Goal: Information Seeking & Learning: Learn about a topic

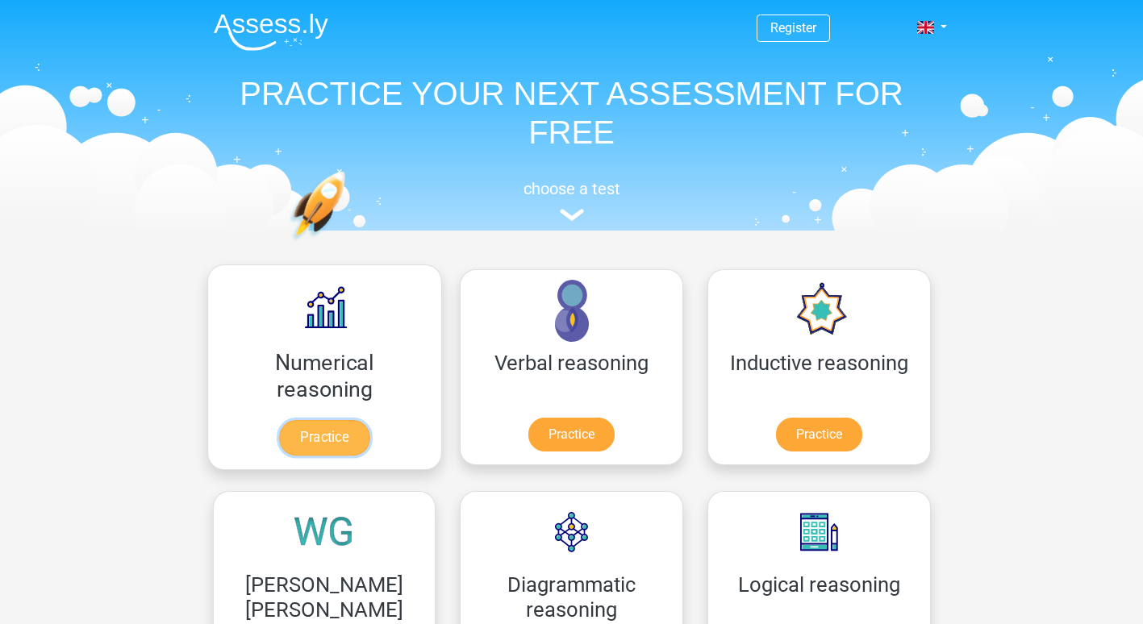
click at [304, 431] on link "Practice" at bounding box center [324, 437] width 90 height 35
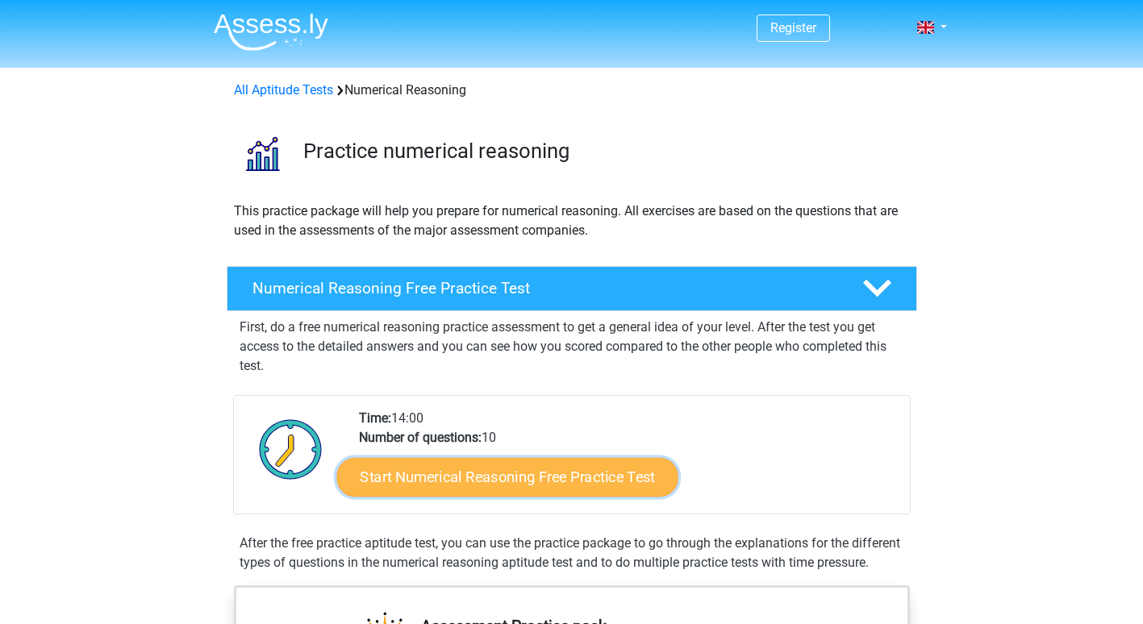
click at [557, 476] on link "Start Numerical Reasoning Free Practice Test" at bounding box center [506, 476] width 341 height 39
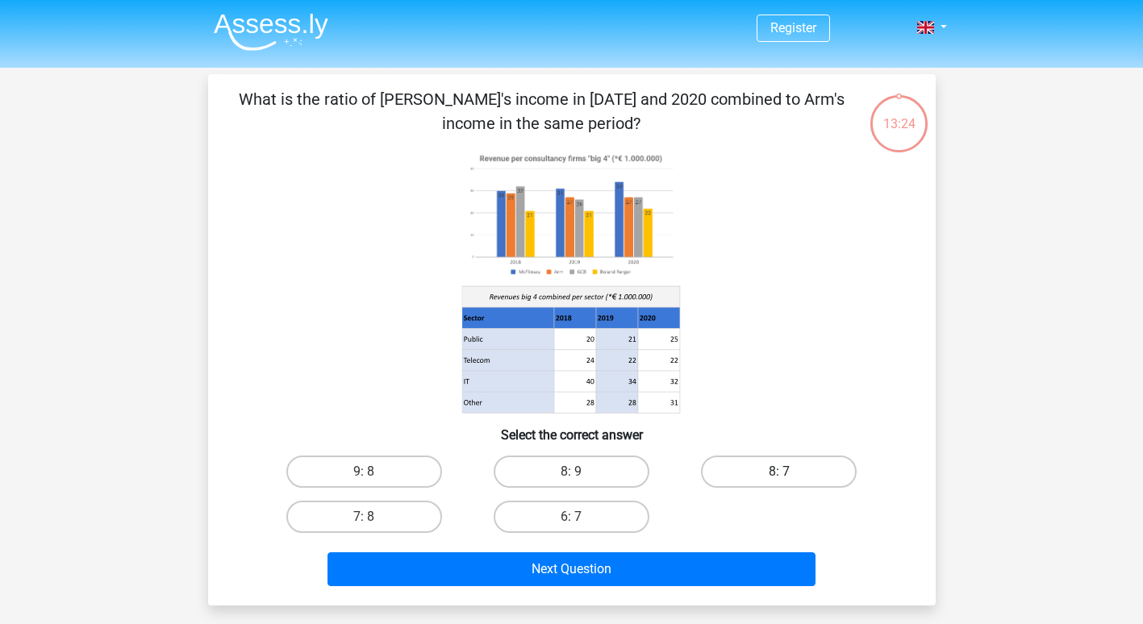
click at [804, 469] on label "8: 7" at bounding box center [779, 472] width 156 height 32
click at [790, 472] on input "8: 7" at bounding box center [784, 477] width 10 height 10
radio input "true"
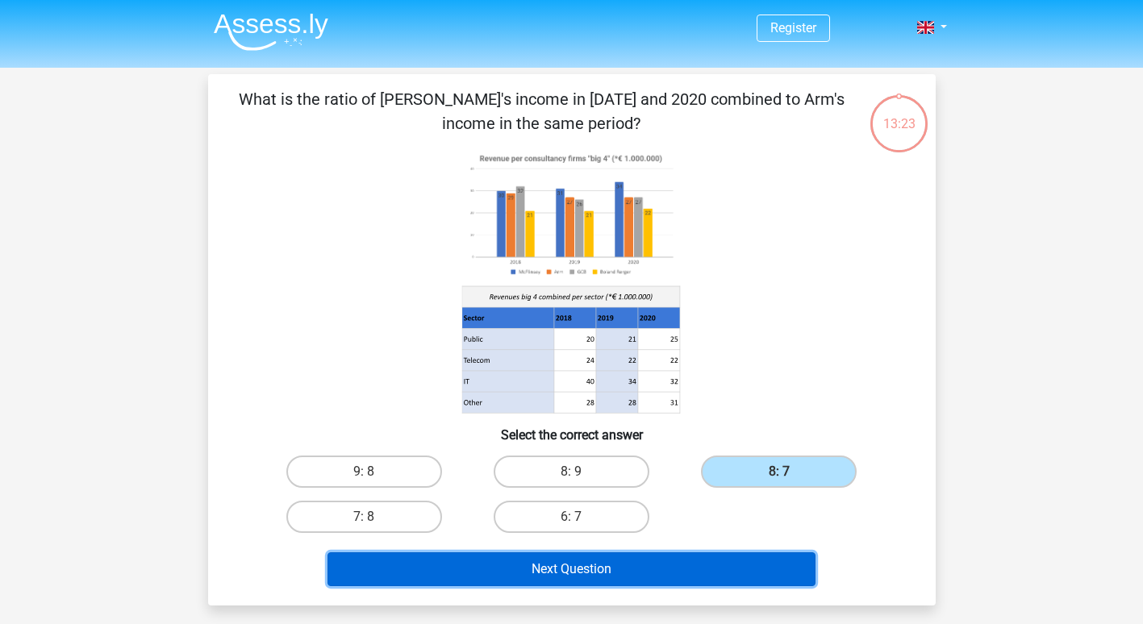
click at [552, 580] on button "Next Question" at bounding box center [572, 570] width 488 height 34
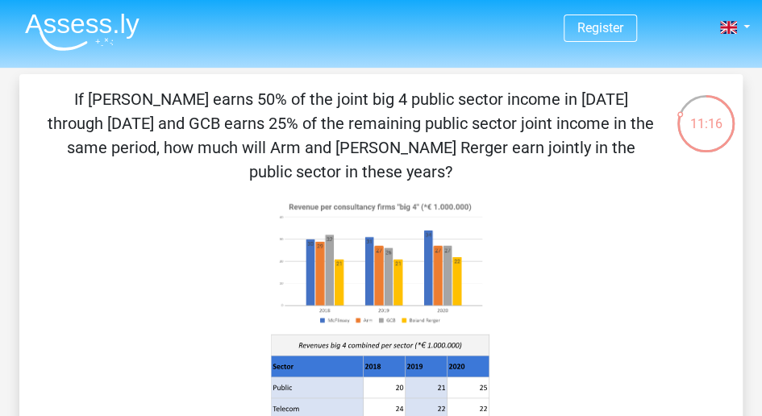
click at [90, 26] on img at bounding box center [82, 32] width 115 height 38
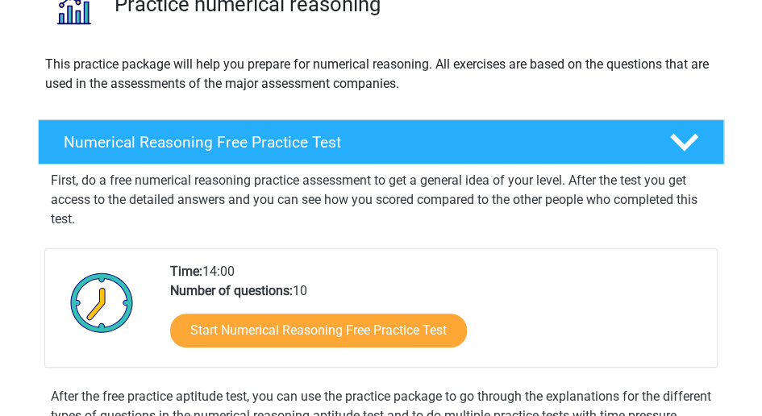
scroll to position [161, 0]
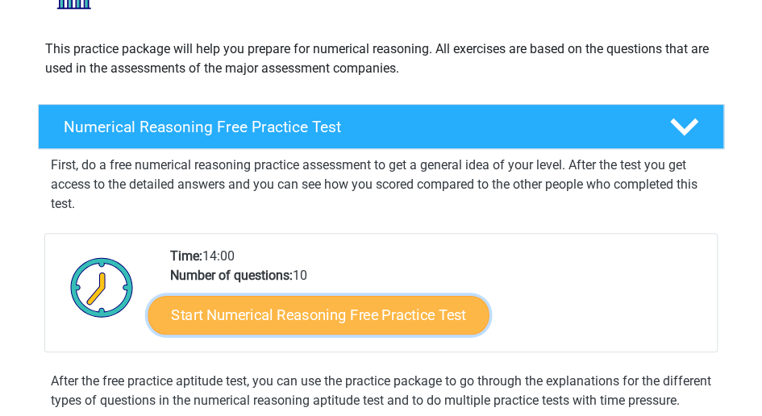
click at [249, 317] on link "Start Numerical Reasoning Free Practice Test" at bounding box center [318, 315] width 341 height 39
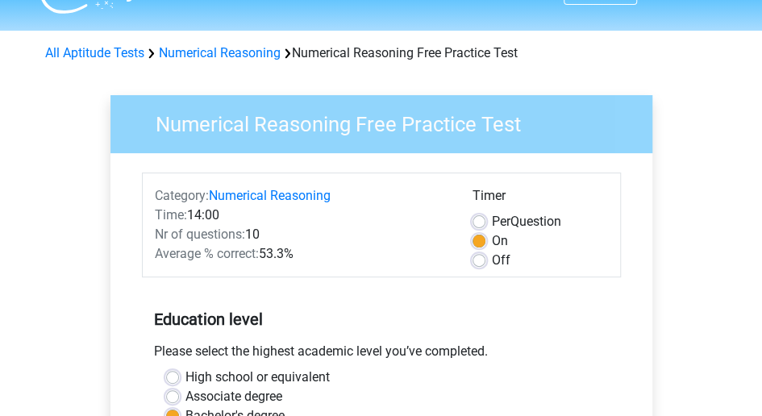
scroll to position [107, 0]
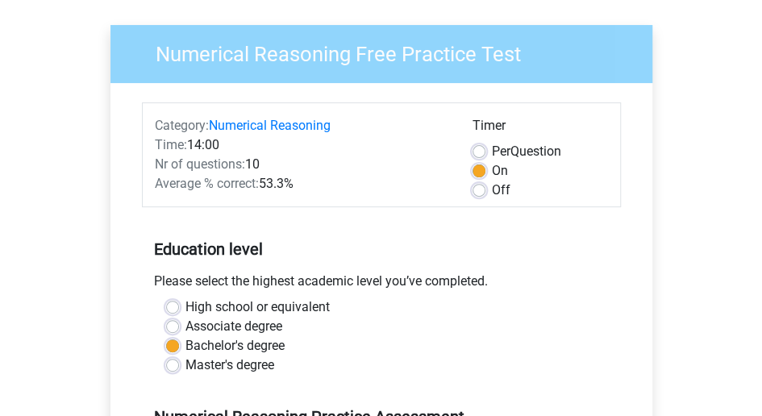
click at [240, 303] on label "High school or equivalent" at bounding box center [258, 307] width 144 height 19
click at [179, 303] on input "High school or equivalent" at bounding box center [172, 306] width 13 height 16
radio input "true"
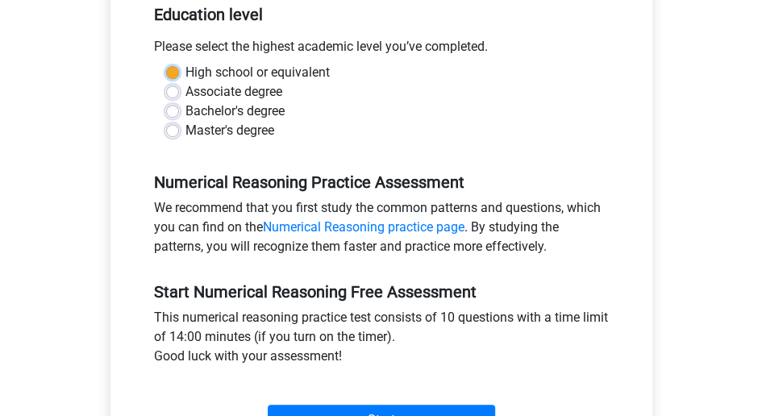
scroll to position [376, 0]
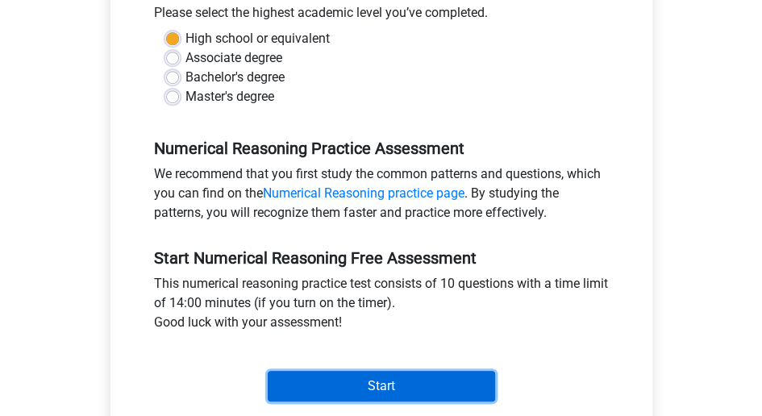
click at [352, 375] on input "Start" at bounding box center [381, 386] width 227 height 31
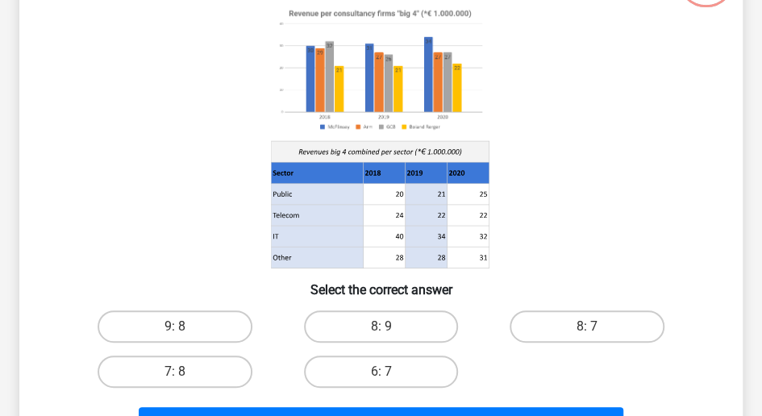
scroll to position [161, 0]
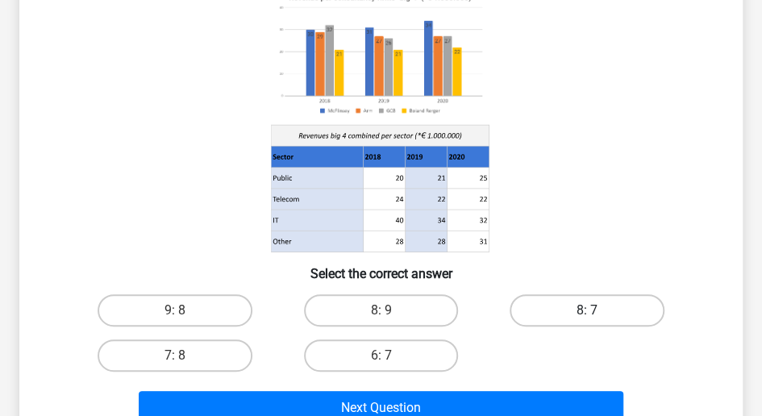
click at [578, 305] on label "8: 7" at bounding box center [587, 310] width 155 height 32
click at [587, 311] on input "8: 7" at bounding box center [592, 316] width 10 height 10
radio input "true"
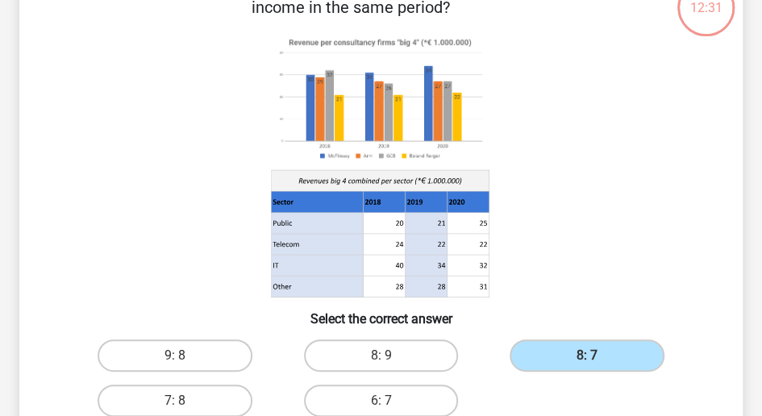
scroll to position [215, 0]
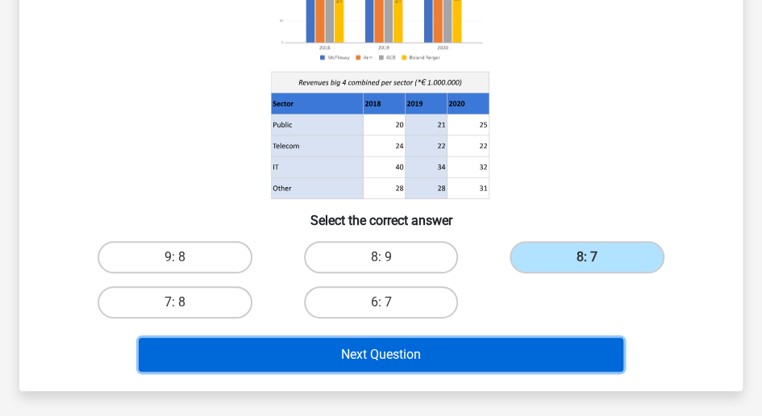
click at [243, 367] on button "Next Question" at bounding box center [381, 355] width 485 height 34
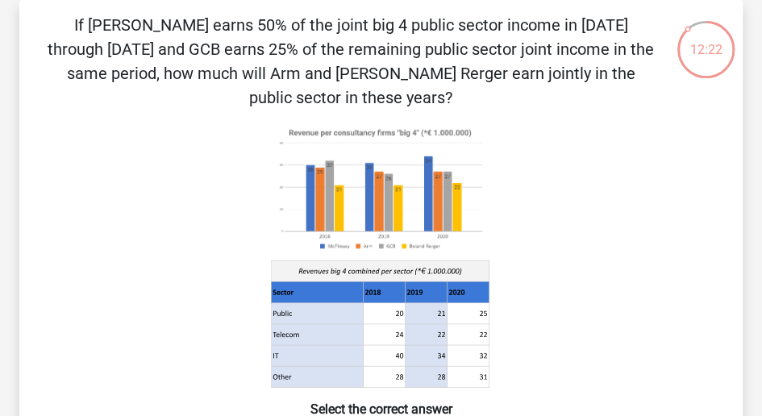
scroll to position [20, 0]
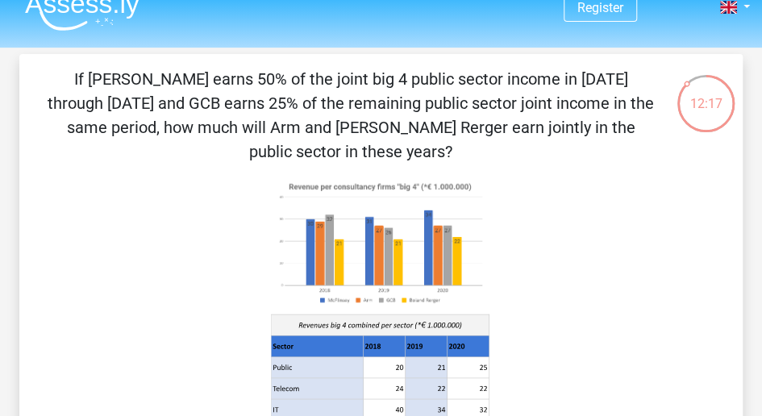
drag, startPoint x: 342, startPoint y: 162, endPoint x: 411, endPoint y: 161, distance: 69.4
click at [411, 177] on image at bounding box center [380, 243] width 218 height 133
click at [407, 177] on image at bounding box center [380, 243] width 218 height 133
click at [411, 177] on image at bounding box center [380, 243] width 218 height 133
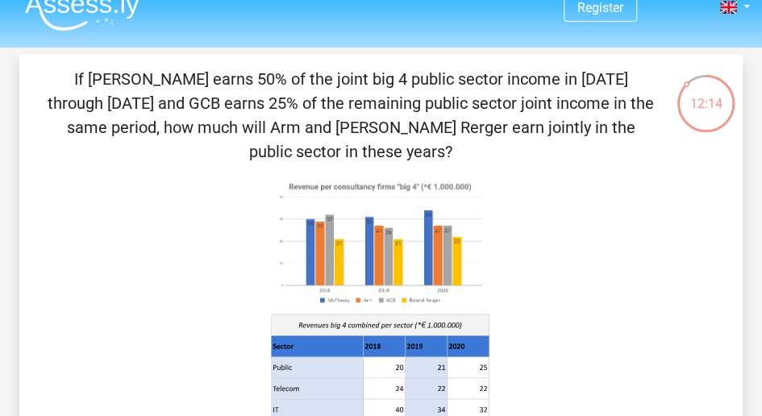
click at [432, 177] on image at bounding box center [380, 243] width 218 height 133
click at [472, 177] on image at bounding box center [380, 243] width 218 height 133
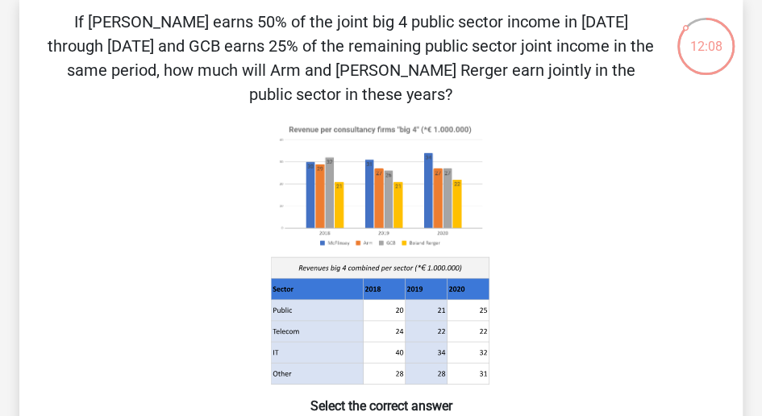
scroll to position [74, 0]
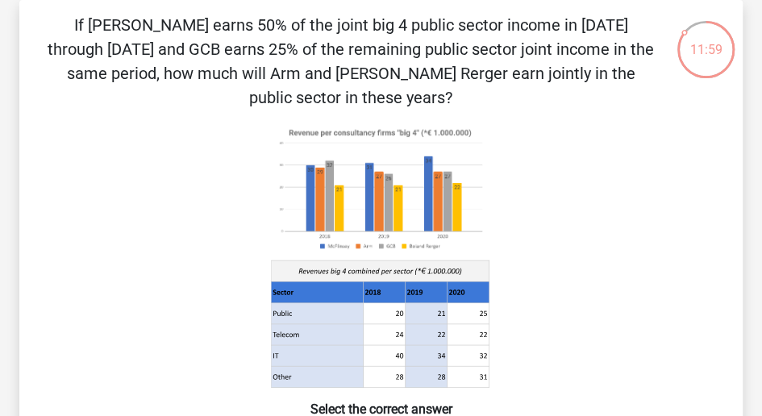
drag, startPoint x: 287, startPoint y: 106, endPoint x: 474, endPoint y: 108, distance: 186.4
click at [474, 123] on image at bounding box center [380, 189] width 218 height 133
drag, startPoint x: 474, startPoint y: 108, endPoint x: 291, endPoint y: 107, distance: 182.3
click at [291, 123] on image at bounding box center [380, 189] width 218 height 133
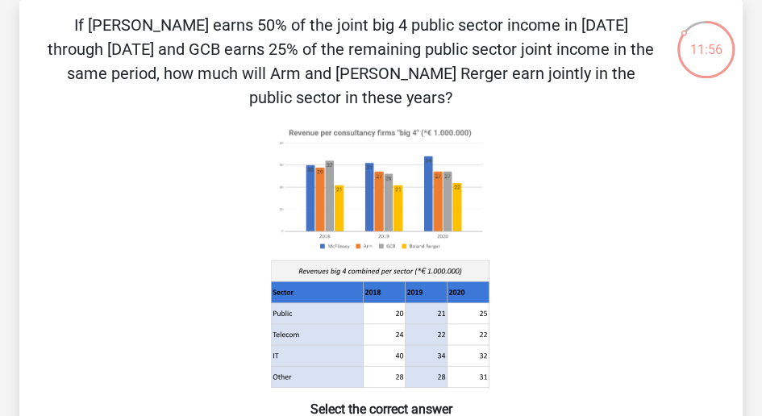
drag, startPoint x: 291, startPoint y: 107, endPoint x: 515, endPoint y: 129, distance: 225.3
click at [515, 129] on icon at bounding box center [381, 256] width 646 height 266
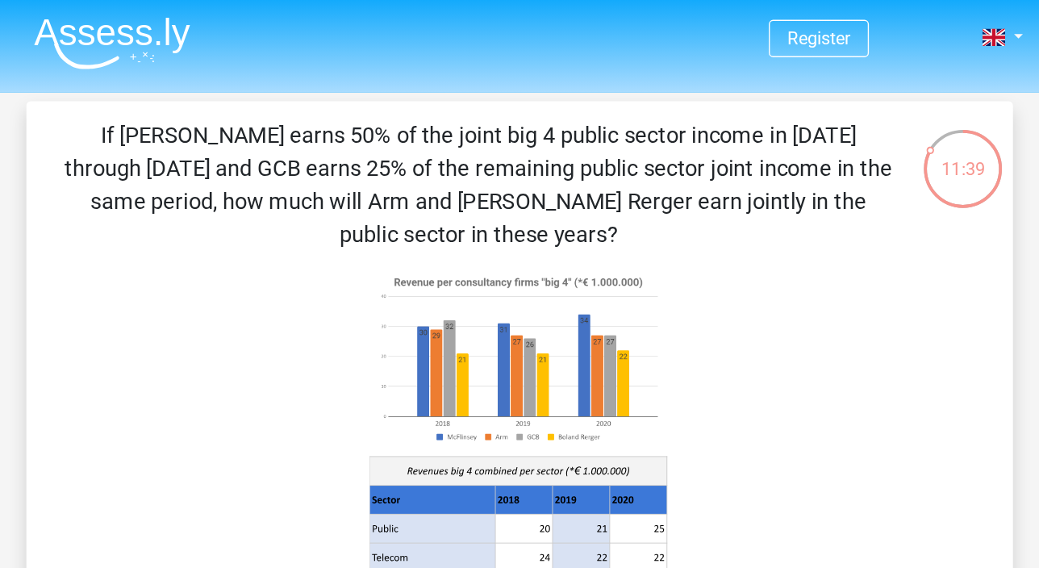
scroll to position [0, 0]
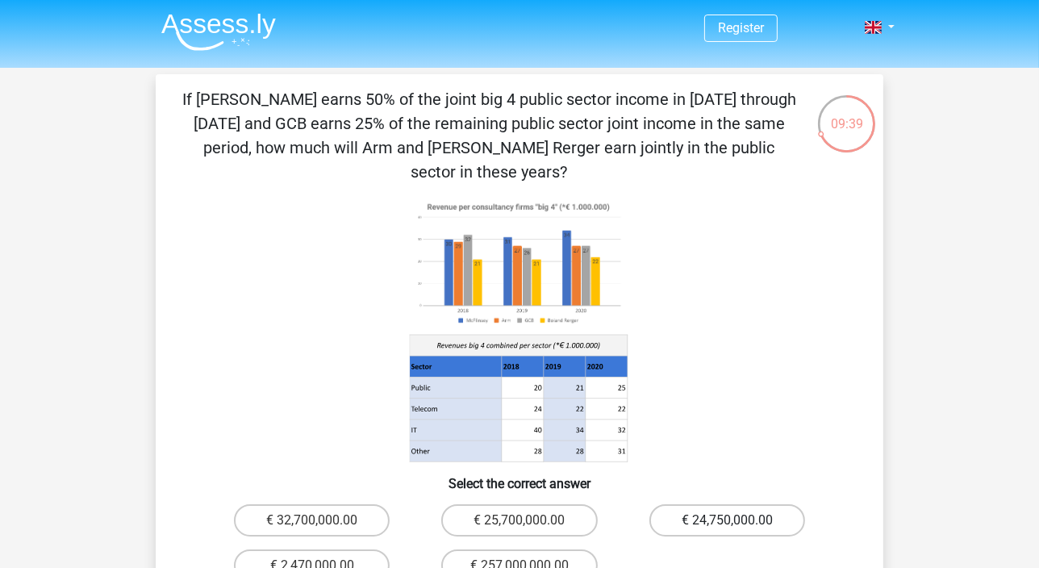
click at [758, 415] on label "€ 24,750,000.00" at bounding box center [727, 520] width 156 height 32
click at [737, 415] on input "€ 24,750,000.00" at bounding box center [732, 525] width 10 height 10
radio input "true"
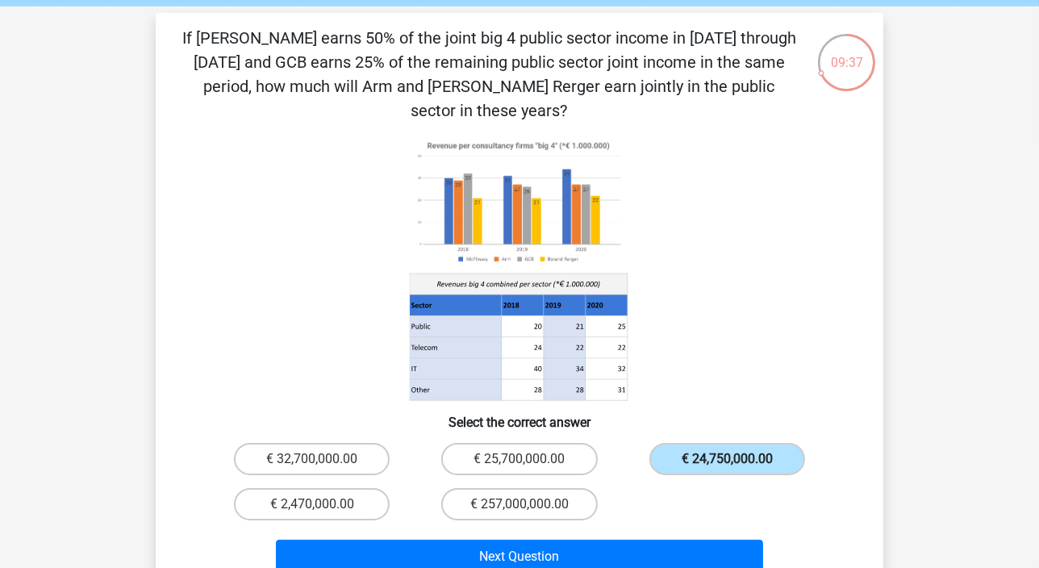
scroll to position [219, 0]
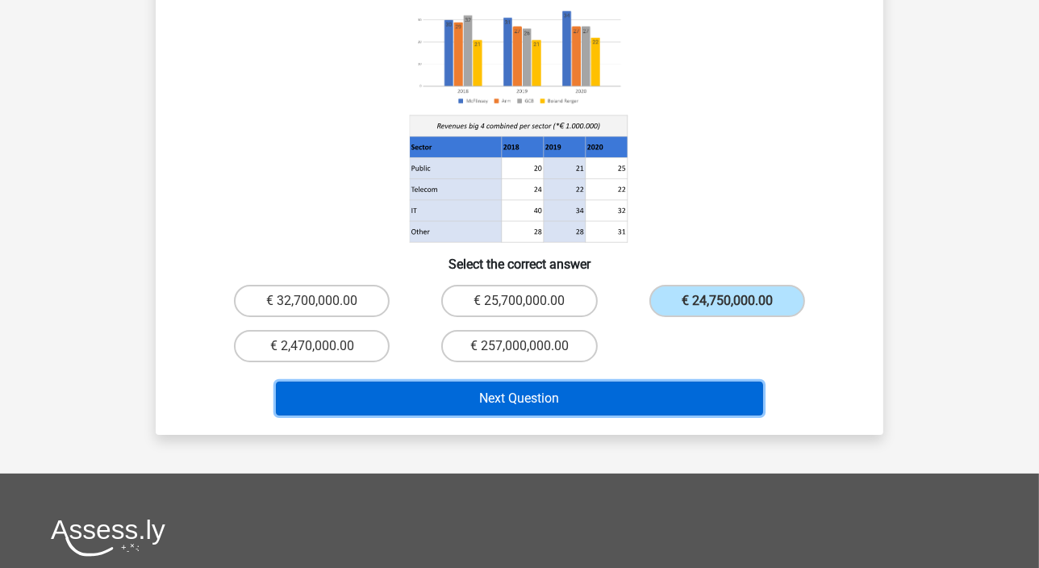
click at [536, 382] on button "Next Question" at bounding box center [520, 399] width 488 height 34
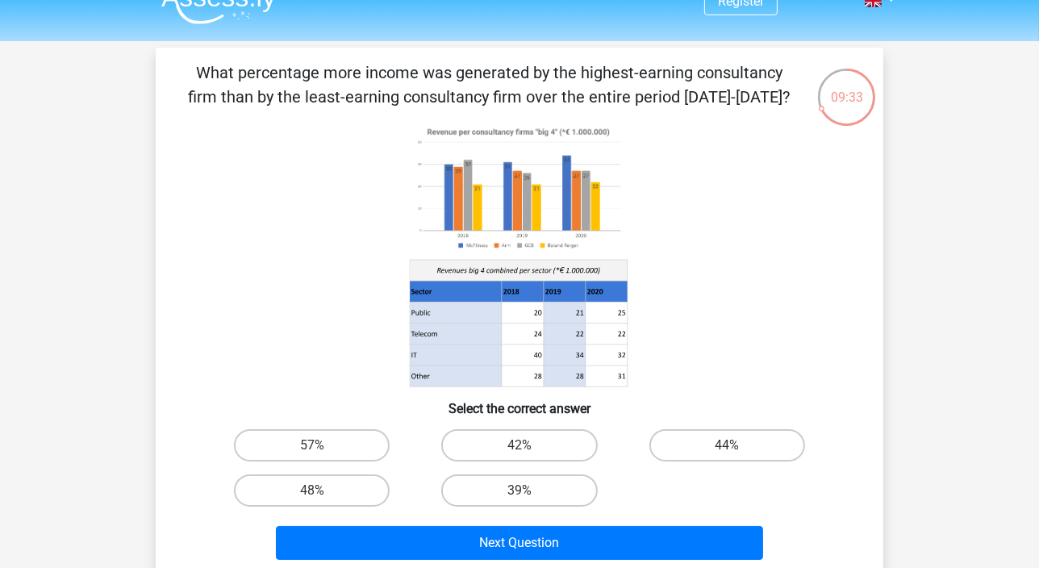
scroll to position [0, 0]
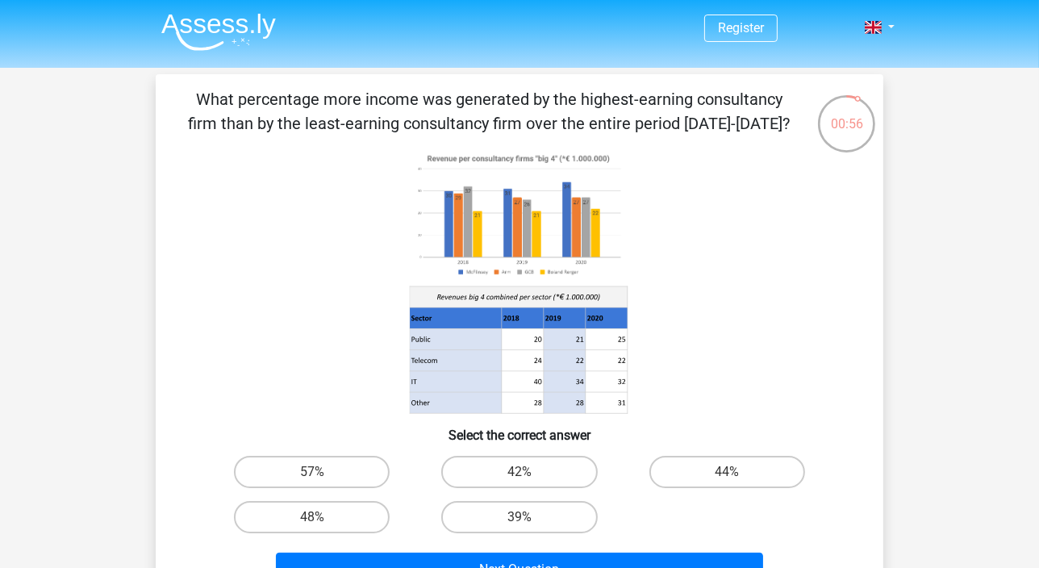
click at [762, 239] on icon at bounding box center [519, 281] width 650 height 266
click at [319, 415] on label "48%" at bounding box center [312, 517] width 156 height 32
click at [319, 415] on input "48%" at bounding box center [317, 522] width 10 height 10
radio input "true"
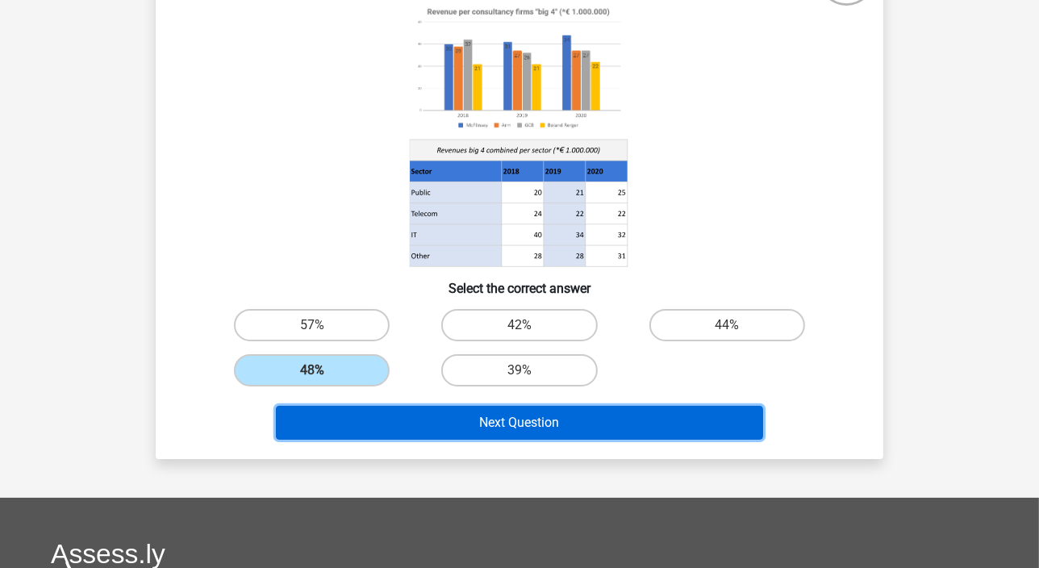
click at [542, 415] on button "Next Question" at bounding box center [520, 423] width 488 height 34
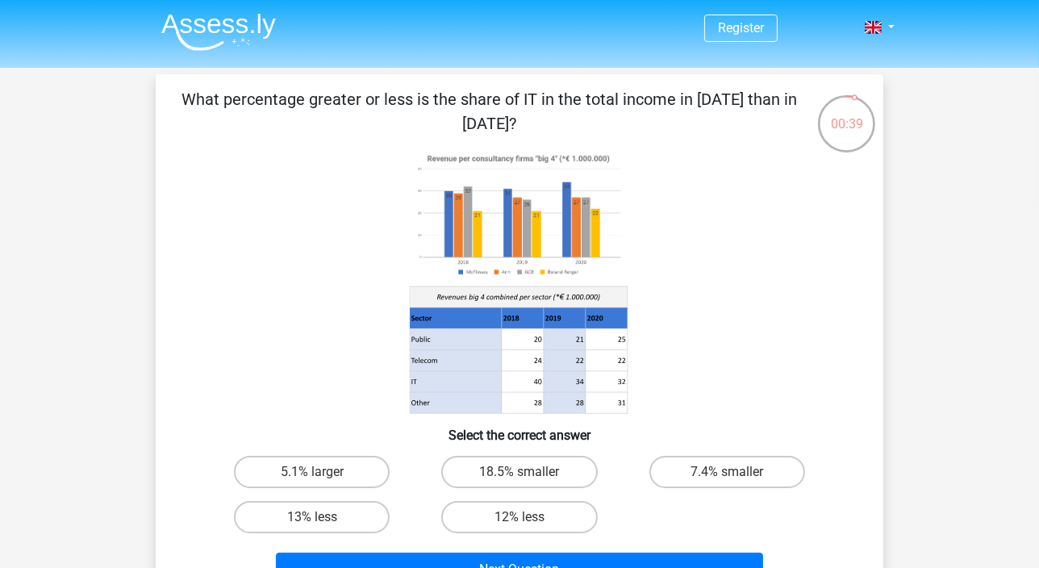
click at [223, 40] on img at bounding box center [218, 32] width 115 height 38
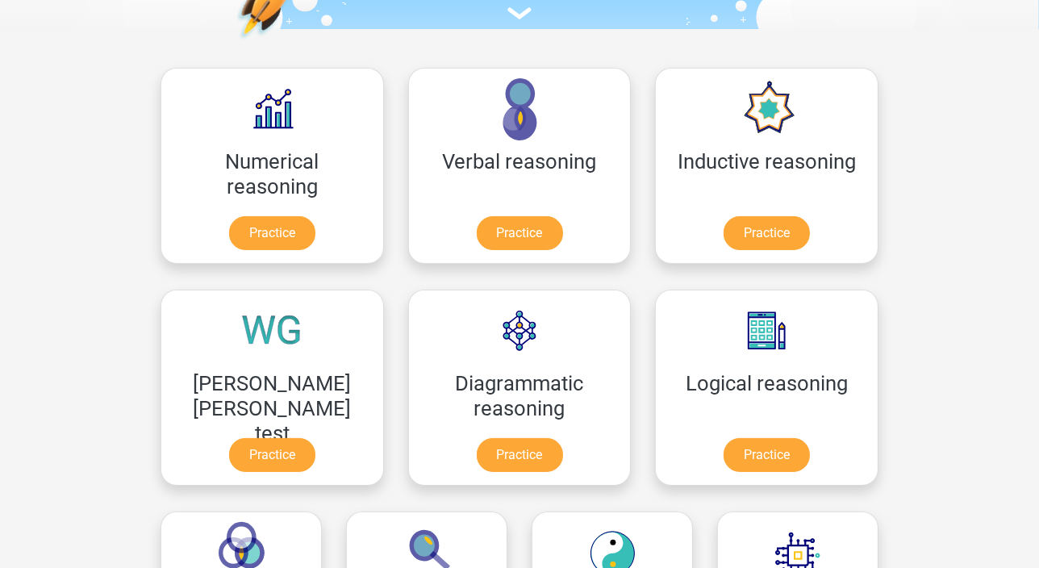
scroll to position [90, 0]
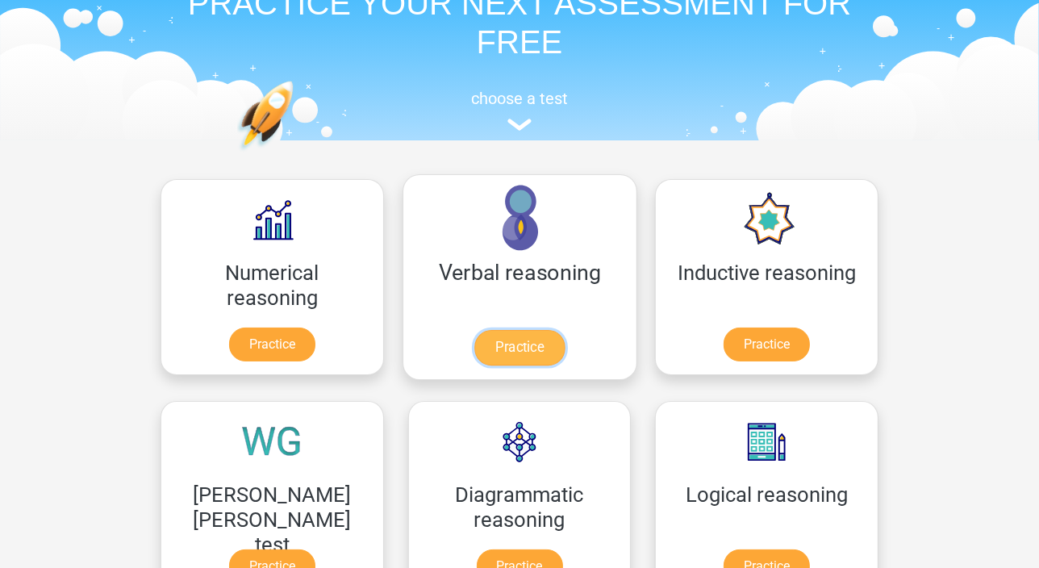
click at [474, 330] on link "Practice" at bounding box center [519, 347] width 90 height 35
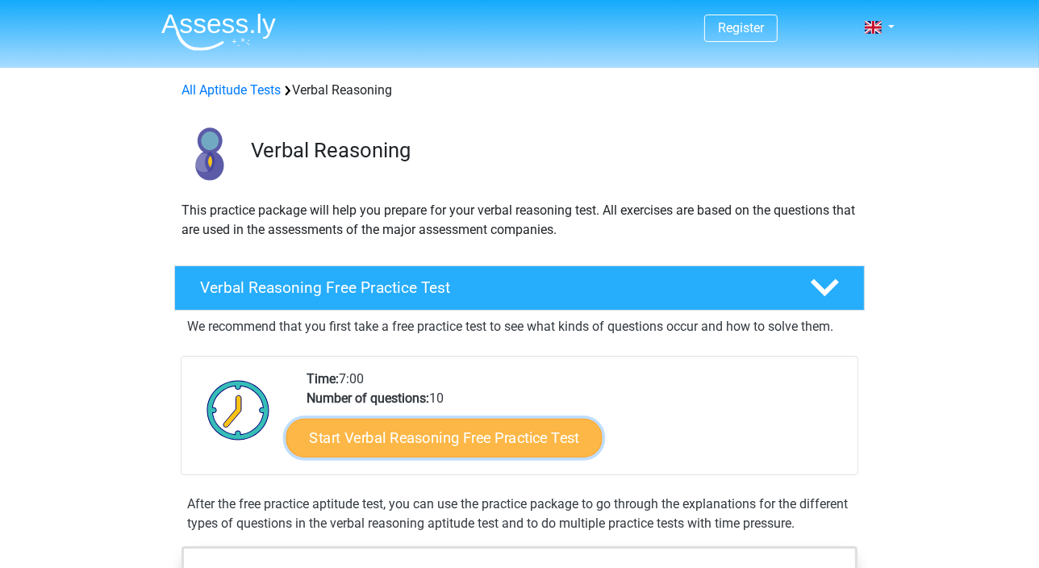
click at [482, 448] on link "Start Verbal Reasoning Free Practice Test" at bounding box center [444, 438] width 316 height 39
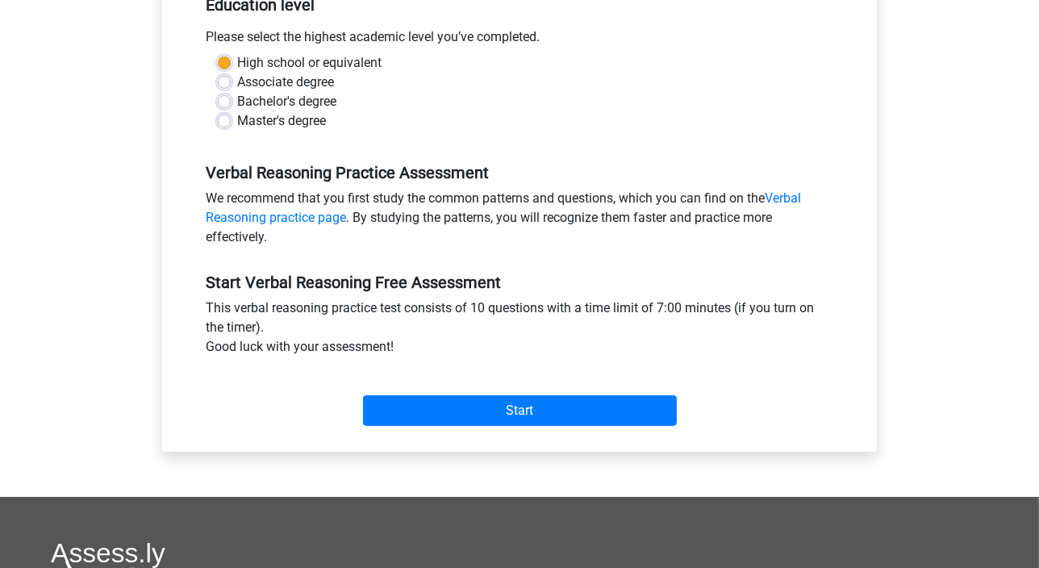
scroll to position [366, 0]
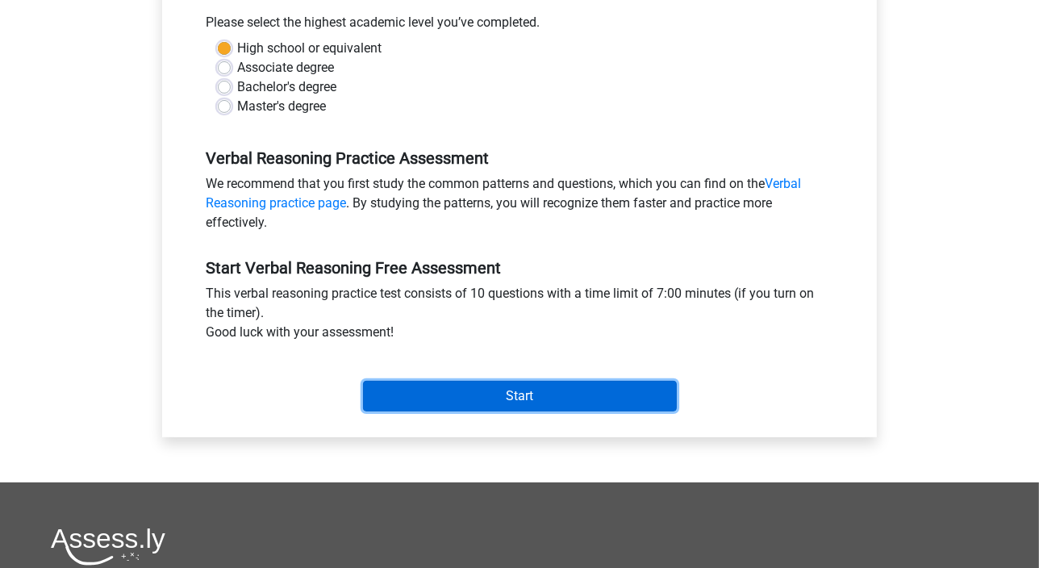
click at [481, 394] on input "Start" at bounding box center [520, 396] width 314 height 31
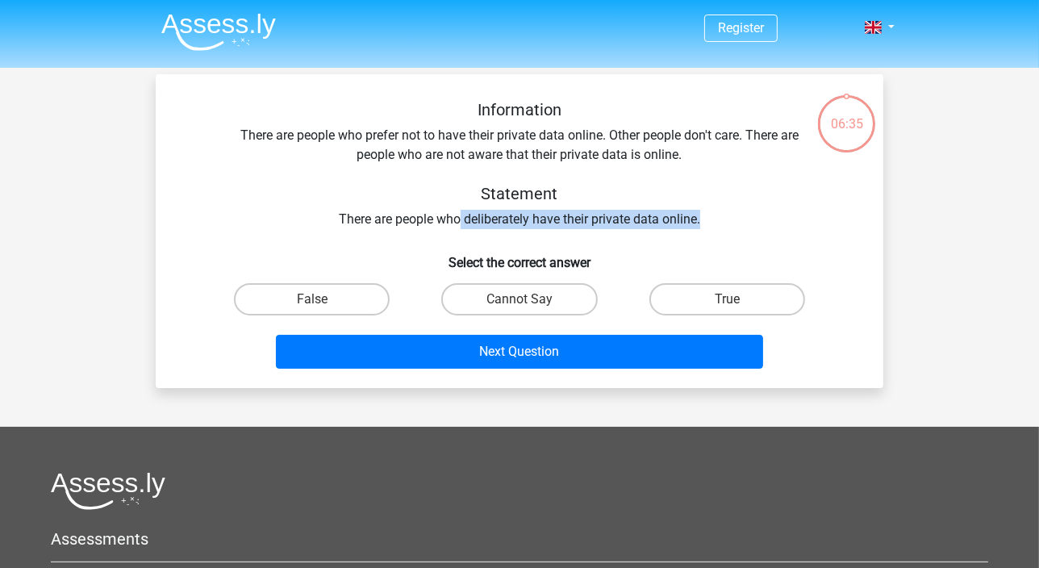
drag, startPoint x: 461, startPoint y: 218, endPoint x: 716, endPoint y: 218, distance: 254.9
click at [716, 218] on div "Information There are people who prefer not to have their private data online. …" at bounding box center [520, 164] width 676 height 129
drag, startPoint x: 716, startPoint y: 218, endPoint x: 636, endPoint y: 220, distance: 79.9
click at [637, 220] on div "Information There are people who prefer not to have their private data online. …" at bounding box center [520, 164] width 676 height 129
click at [716, 290] on label "True" at bounding box center [727, 299] width 156 height 32
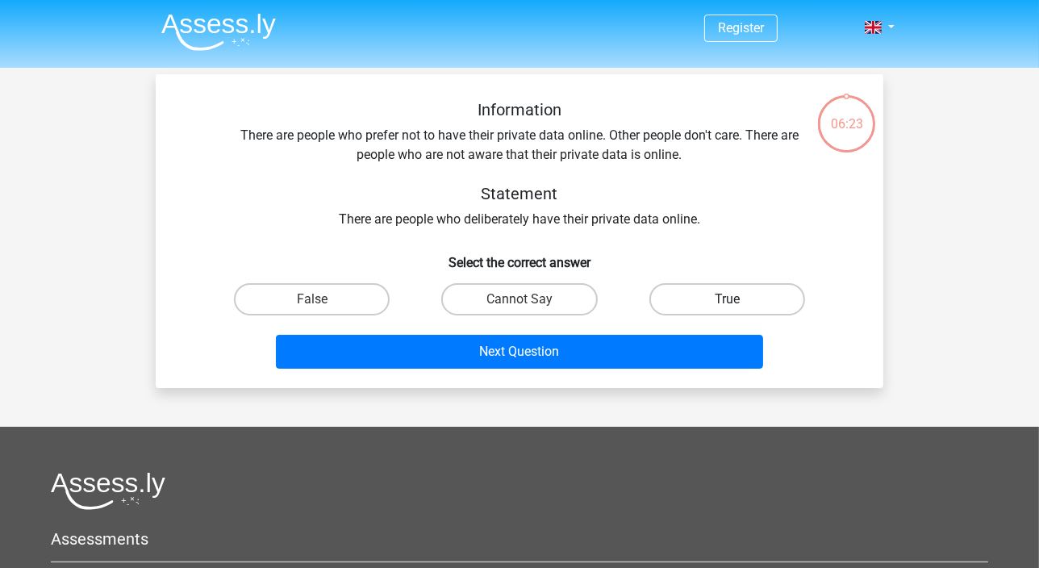
click at [727, 299] on input "True" at bounding box center [732, 304] width 10 height 10
radio input "true"
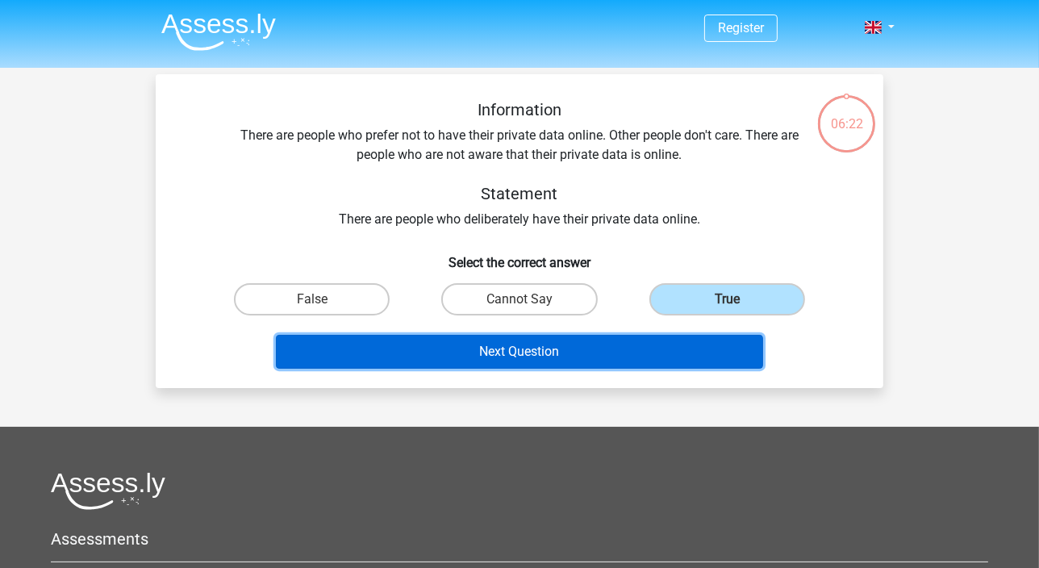
click at [560, 344] on button "Next Question" at bounding box center [520, 352] width 488 height 34
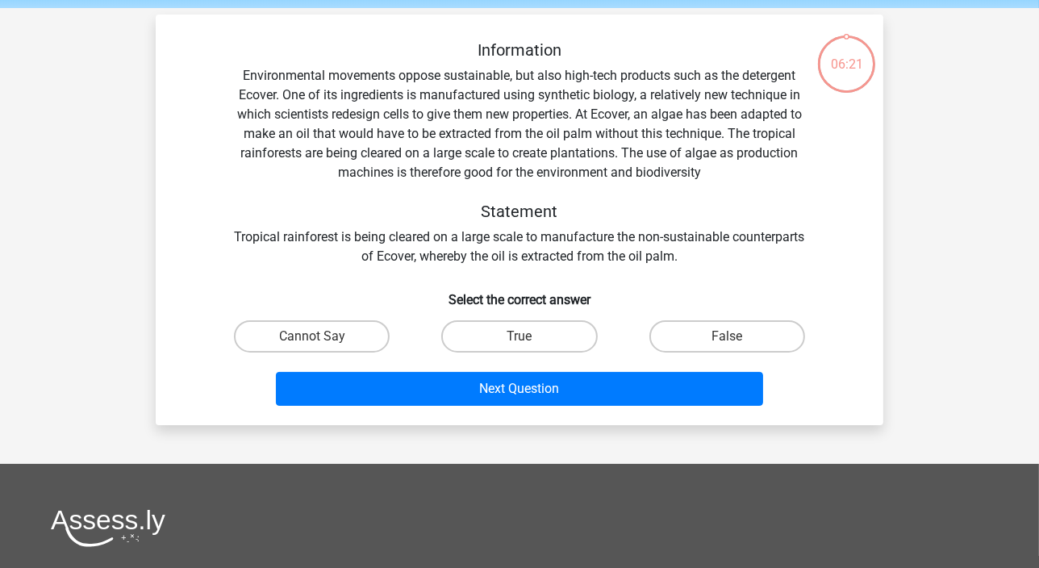
scroll to position [73, 0]
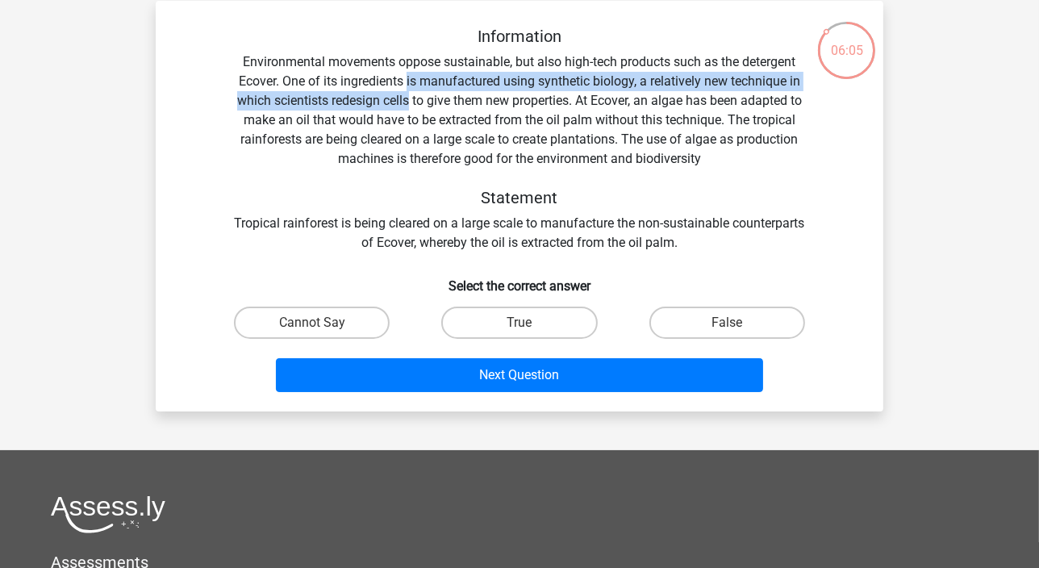
drag, startPoint x: 407, startPoint y: 79, endPoint x: 407, endPoint y: 96, distance: 16.9
click at [407, 96] on div "Information Environmental movements oppose sustainable, but also high-tech prod…" at bounding box center [520, 140] width 676 height 226
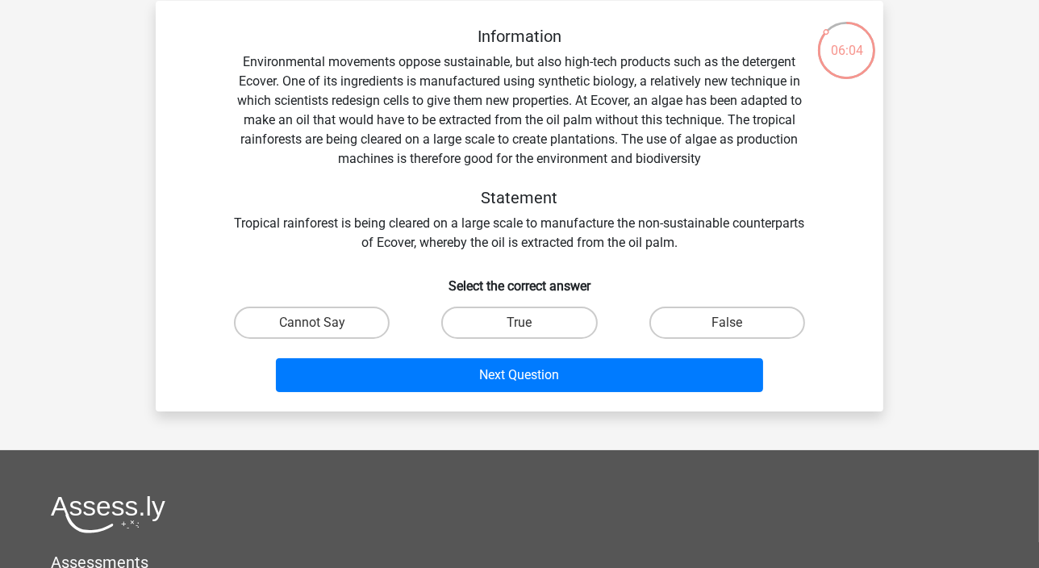
drag, startPoint x: 407, startPoint y: 96, endPoint x: 398, endPoint y: 126, distance: 31.1
click at [398, 126] on div "Information Environmental movements oppose sustainable, but also high-tech prod…" at bounding box center [520, 140] width 676 height 226
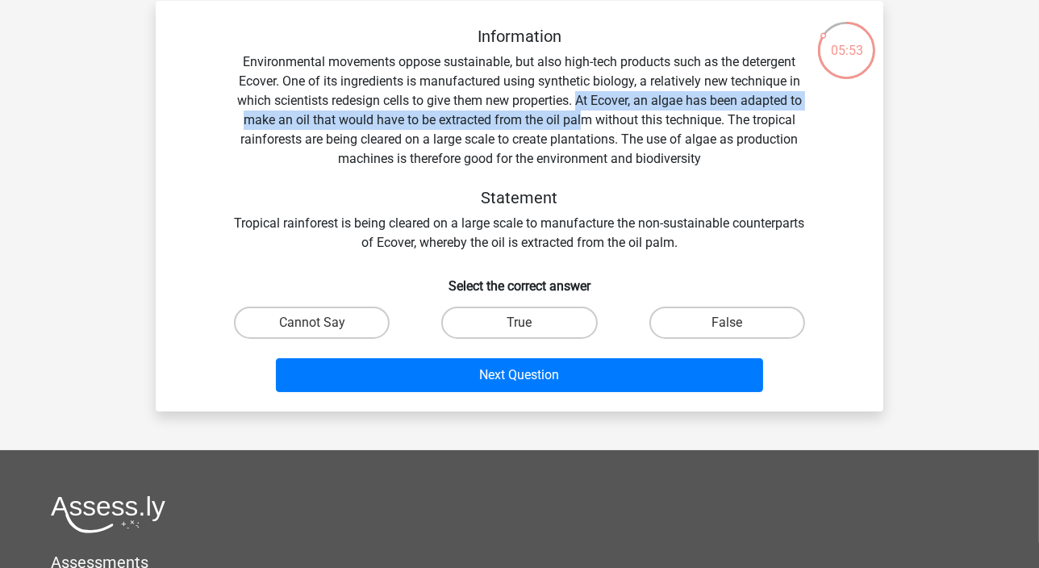
drag, startPoint x: 578, startPoint y: 102, endPoint x: 581, endPoint y: 118, distance: 16.3
click at [581, 118] on div "Information Environmental movements oppose sustainable, but also high-tech prod…" at bounding box center [520, 140] width 676 height 226
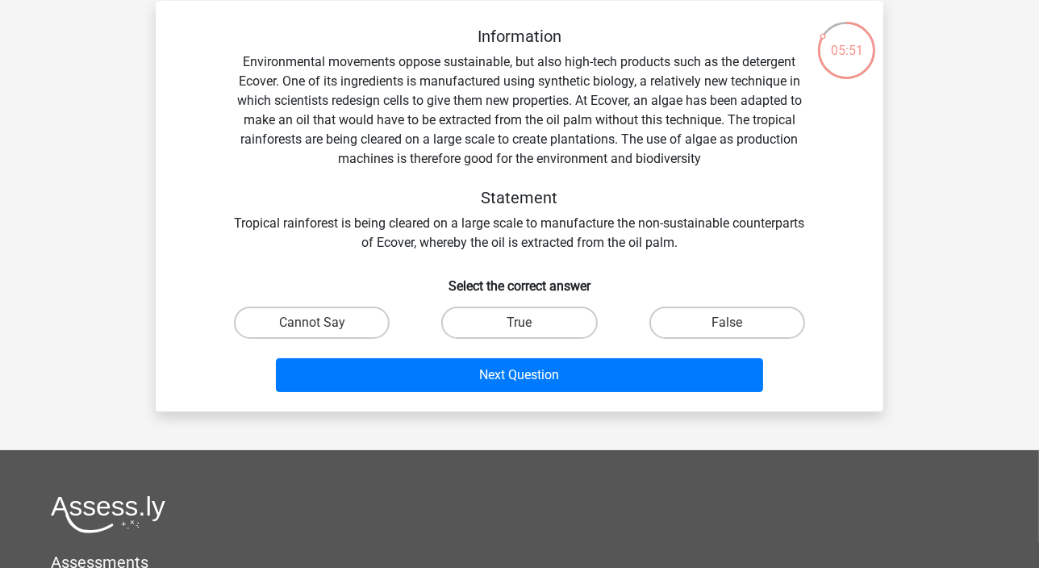
click at [355, 130] on div "Information Environmental movements oppose sustainable, but also high-tech prod…" at bounding box center [520, 140] width 676 height 226
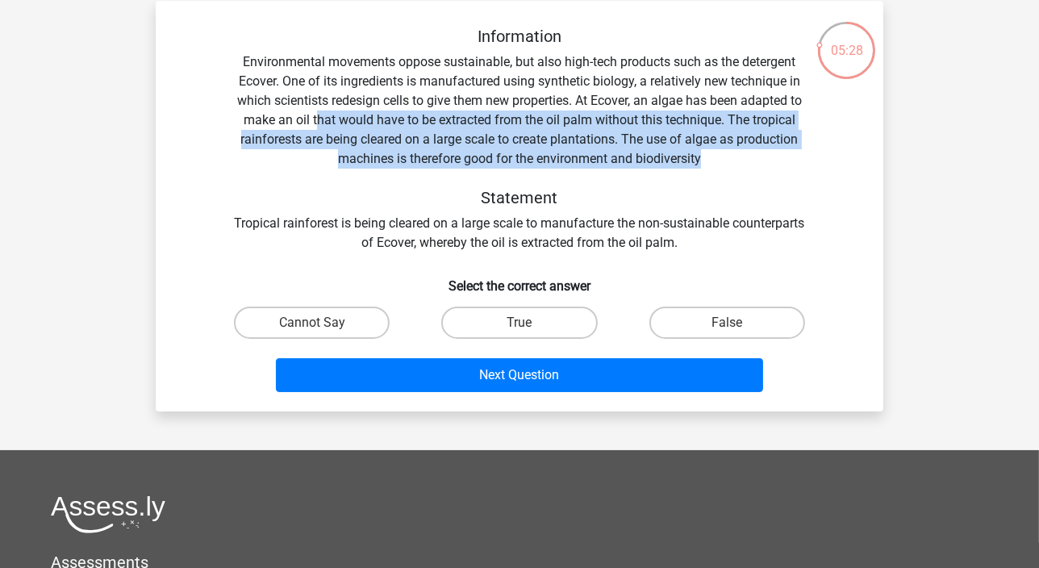
drag, startPoint x: 320, startPoint y: 117, endPoint x: 747, endPoint y: 156, distance: 428.6
click at [747, 156] on div "Information Environmental movements oppose sustainable, but also high-tech prod…" at bounding box center [520, 140] width 676 height 226
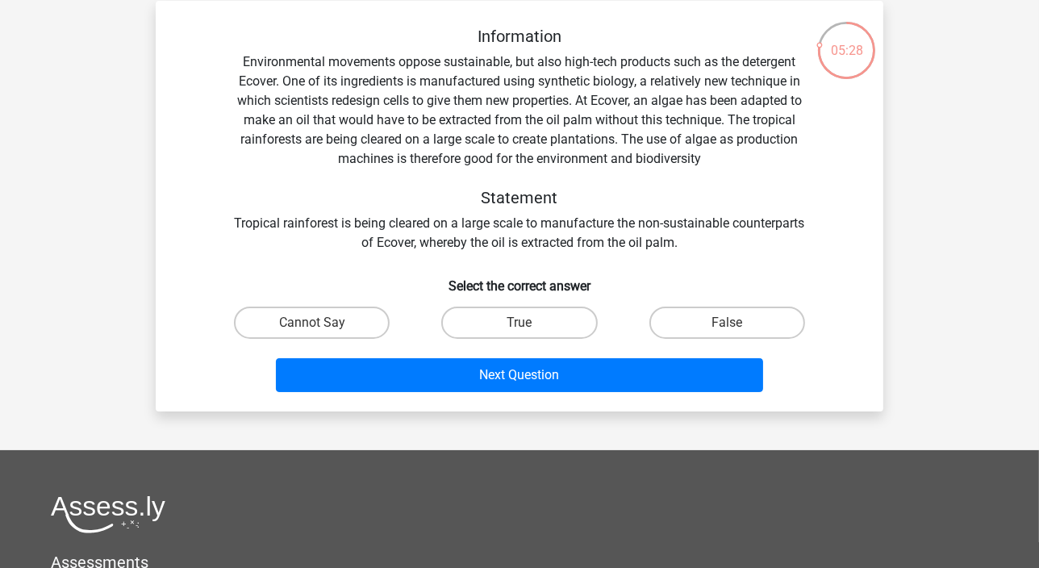
drag, startPoint x: 747, startPoint y: 156, endPoint x: 699, endPoint y: 201, distance: 65.1
click at [699, 201] on h5 "Statement" at bounding box center [519, 197] width 573 height 19
click at [509, 307] on label "True" at bounding box center [519, 323] width 156 height 32
click at [520, 323] on input "True" at bounding box center [525, 328] width 10 height 10
radio input "true"
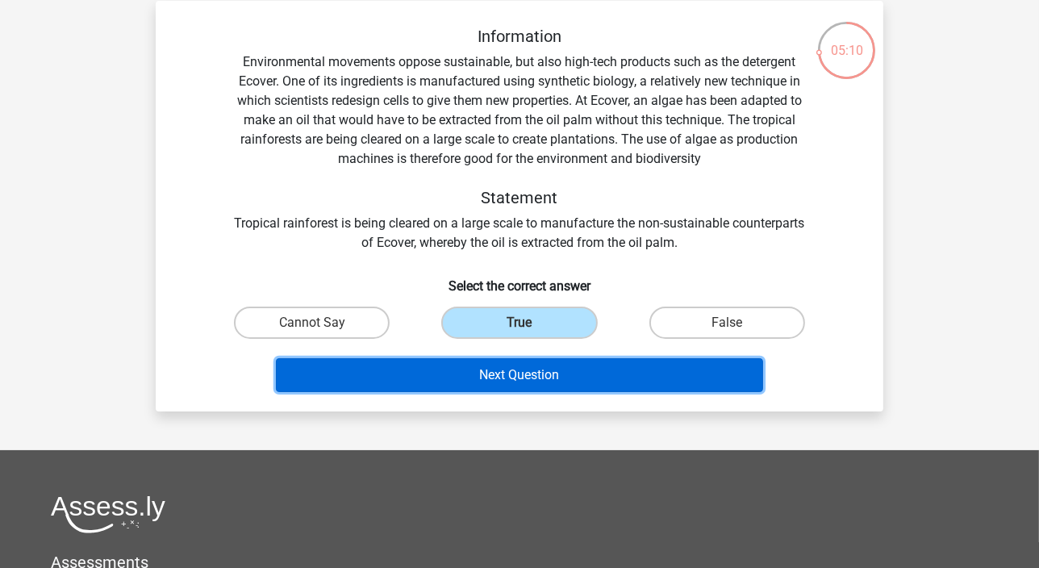
click at [457, 370] on button "Next Question" at bounding box center [520, 375] width 488 height 34
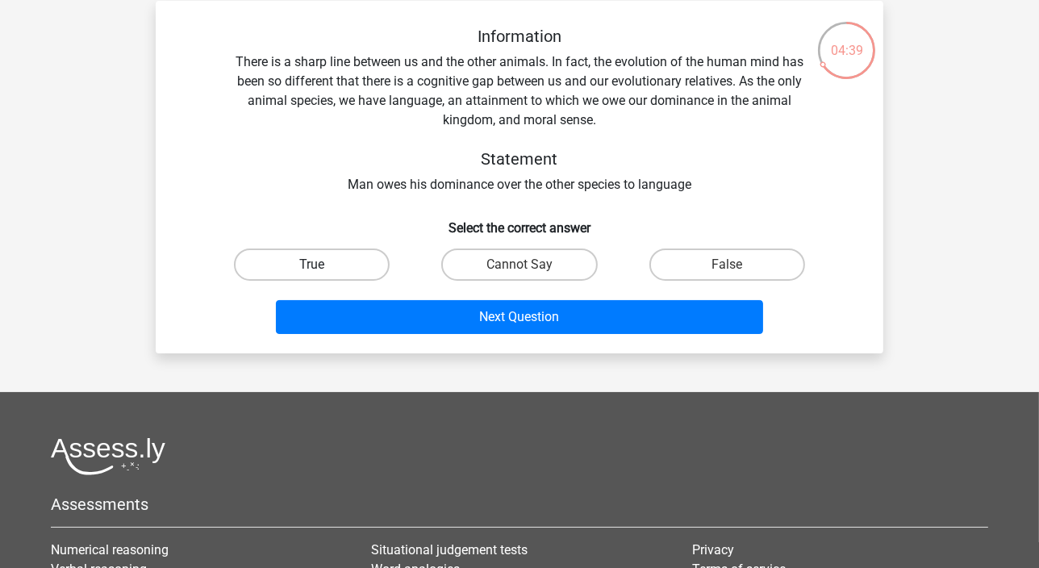
click at [346, 265] on label "True" at bounding box center [312, 264] width 156 height 32
click at [323, 265] on input "True" at bounding box center [317, 270] width 10 height 10
radio input "true"
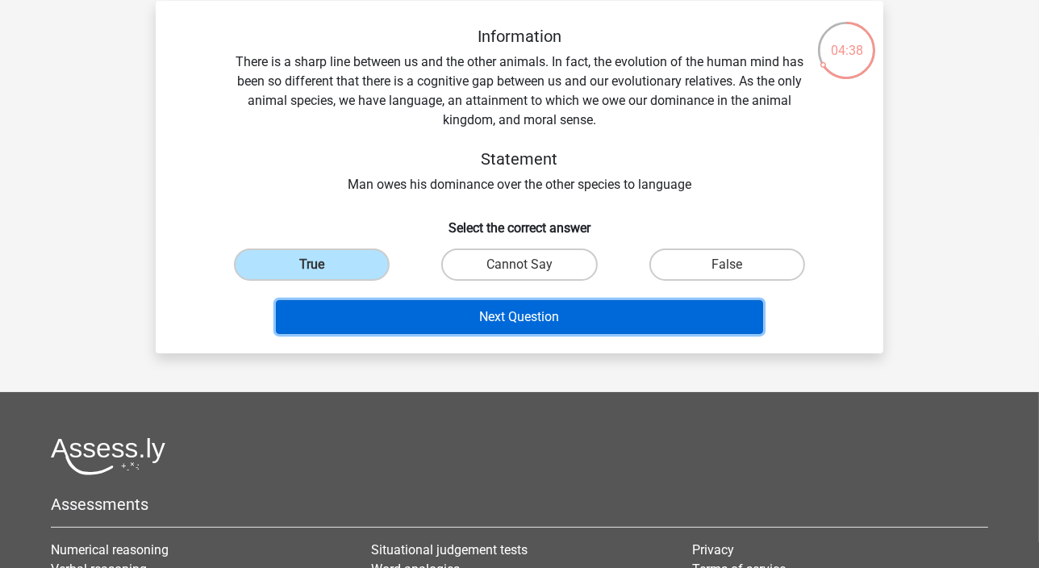
click at [380, 319] on button "Next Question" at bounding box center [520, 317] width 488 height 34
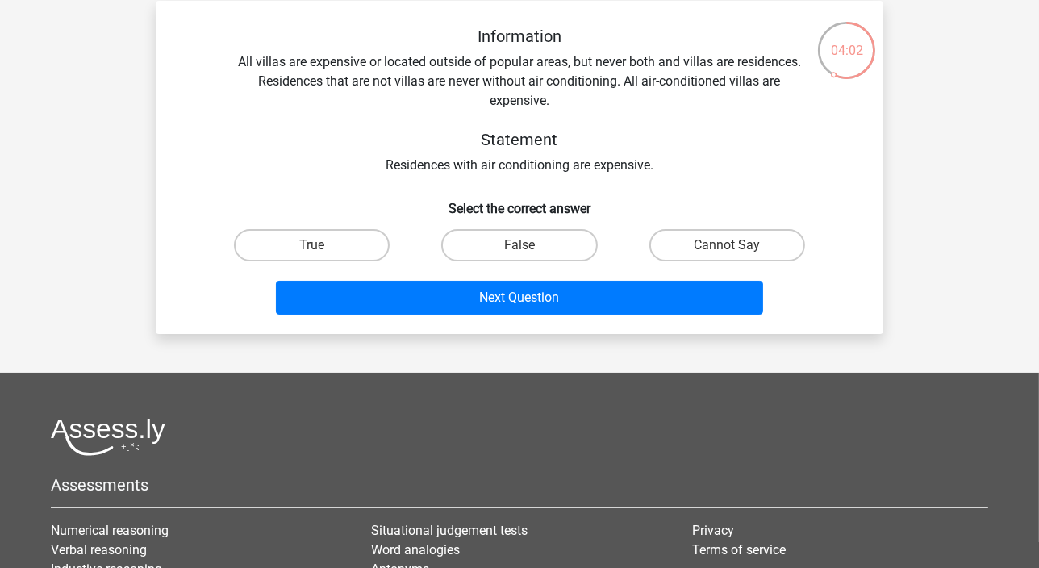
drag, startPoint x: 526, startPoint y: 244, endPoint x: 510, endPoint y: 263, distance: 25.2
click at [526, 243] on div "False" at bounding box center [519, 245] width 194 height 32
click at [516, 239] on label "False" at bounding box center [519, 245] width 156 height 32
click at [520, 245] on input "False" at bounding box center [525, 250] width 10 height 10
radio input "true"
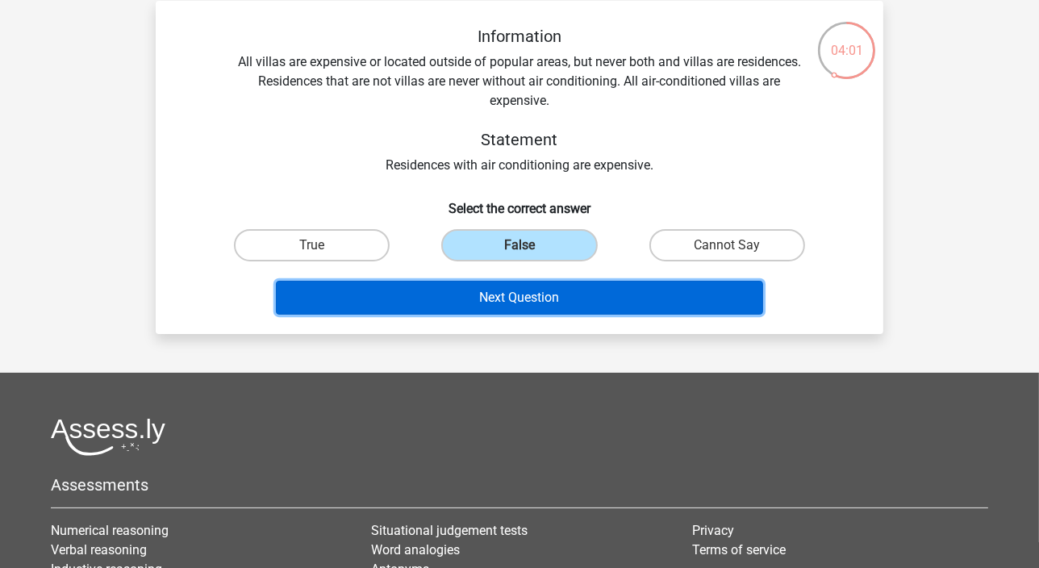
click at [490, 292] on button "Next Question" at bounding box center [520, 298] width 488 height 34
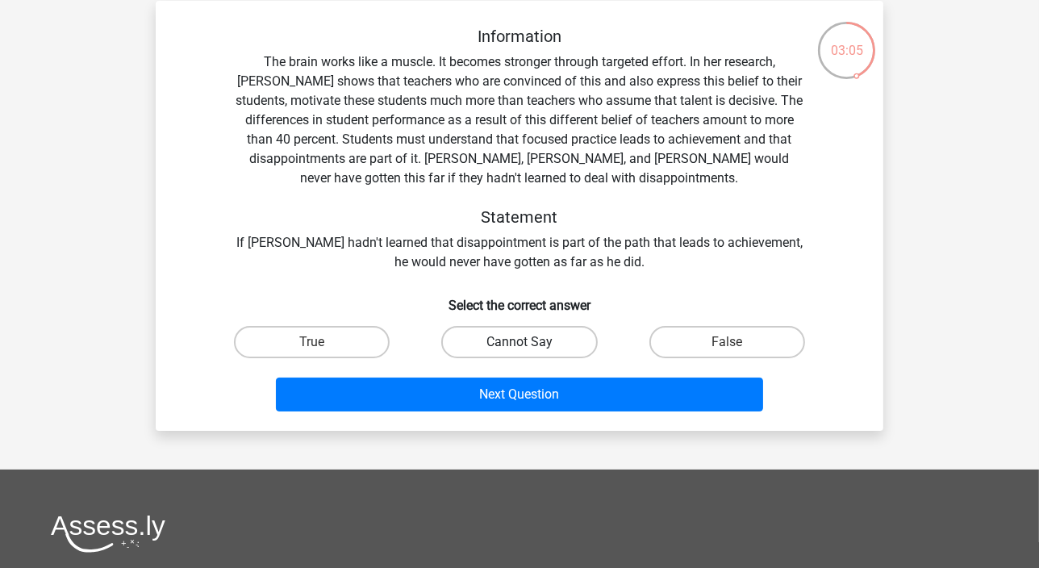
click at [484, 348] on label "Cannot Say" at bounding box center [519, 342] width 156 height 32
click at [520, 348] on input "Cannot Say" at bounding box center [525, 347] width 10 height 10
radio input "true"
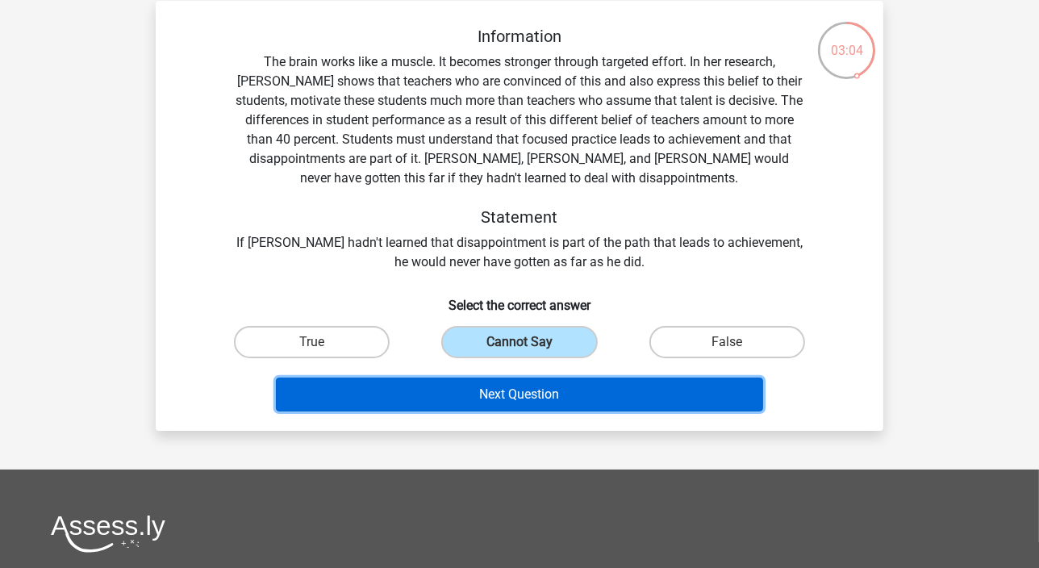
click at [484, 382] on button "Next Question" at bounding box center [520, 395] width 488 height 34
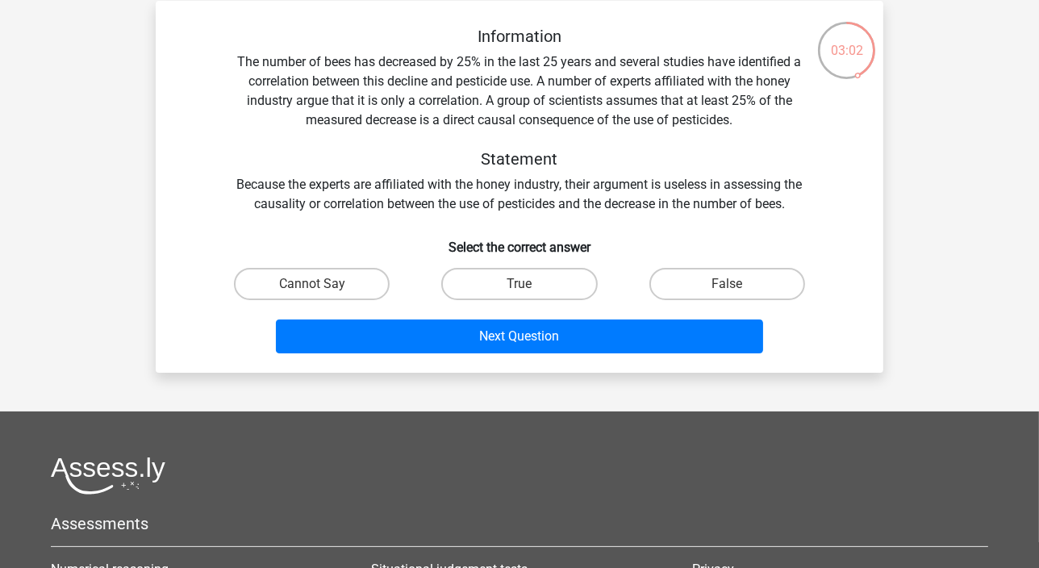
scroll to position [0, 0]
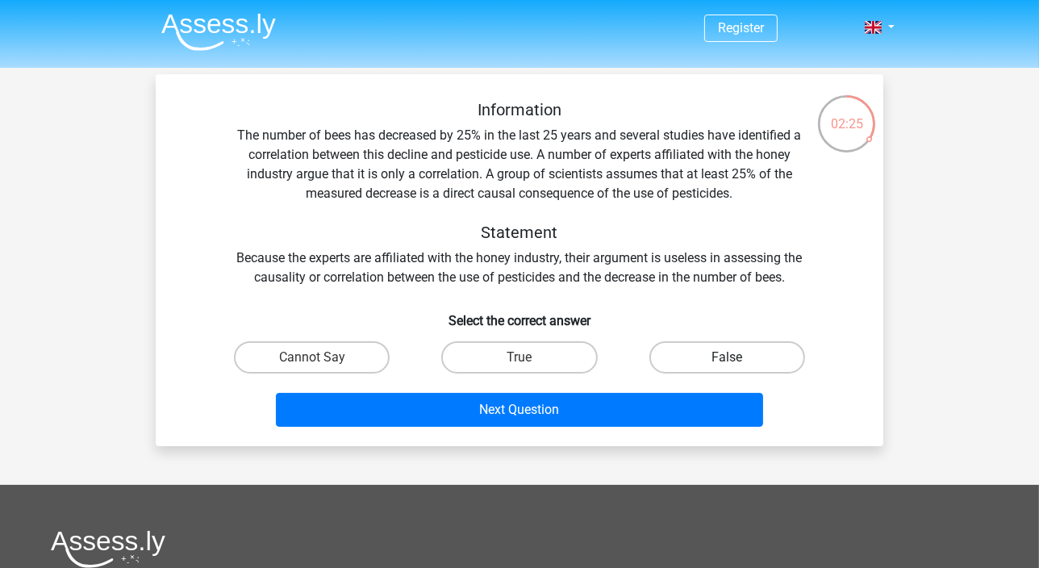
click at [695, 354] on label "False" at bounding box center [727, 357] width 156 height 32
click at [727, 357] on input "False" at bounding box center [732, 362] width 10 height 10
radio input "true"
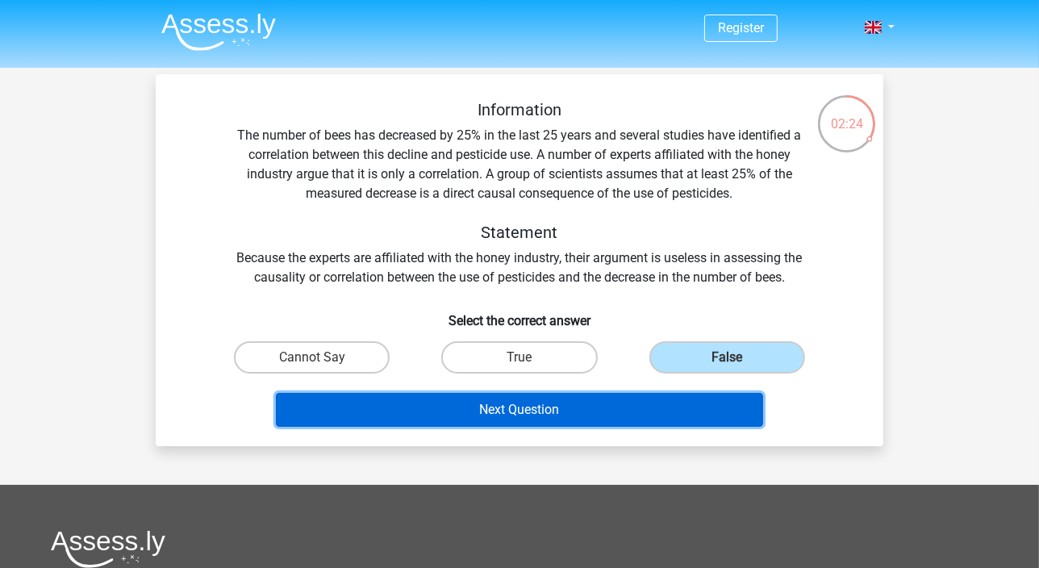
click at [564, 407] on button "Next Question" at bounding box center [520, 410] width 488 height 34
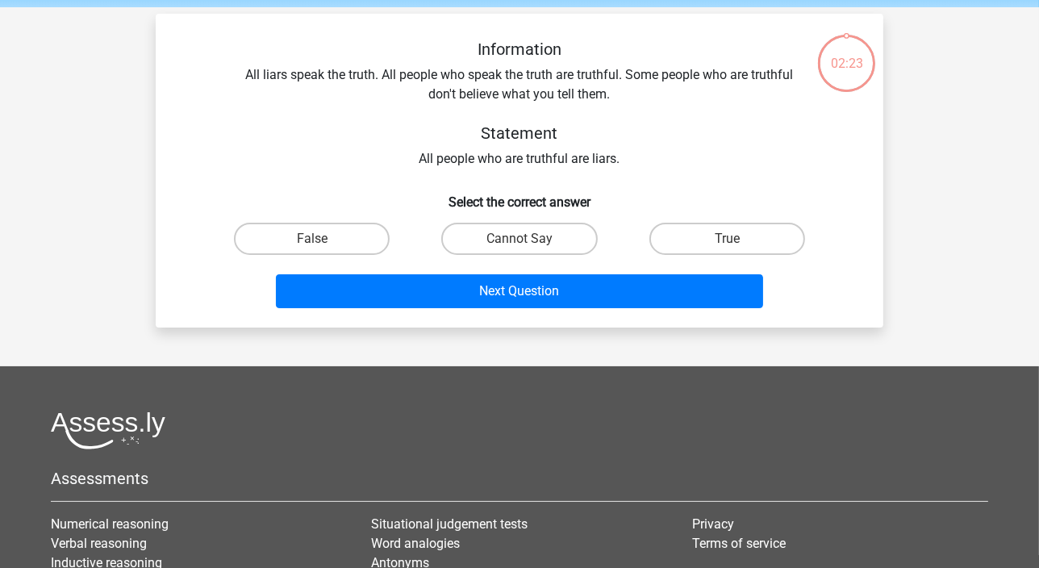
scroll to position [73, 0]
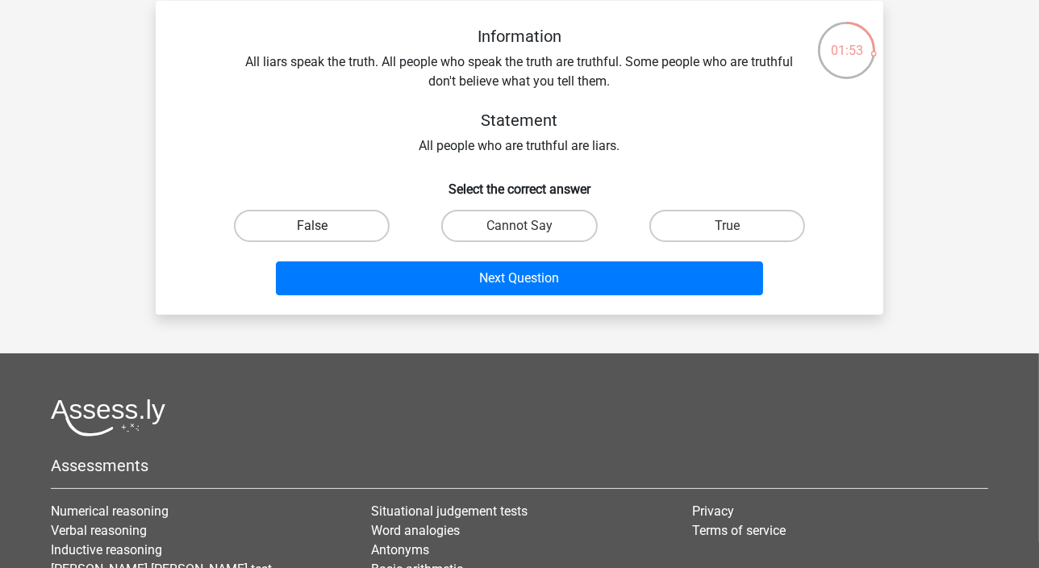
click at [315, 224] on label "False" at bounding box center [312, 226] width 156 height 32
click at [315, 226] on input "False" at bounding box center [317, 231] width 10 height 10
radio input "true"
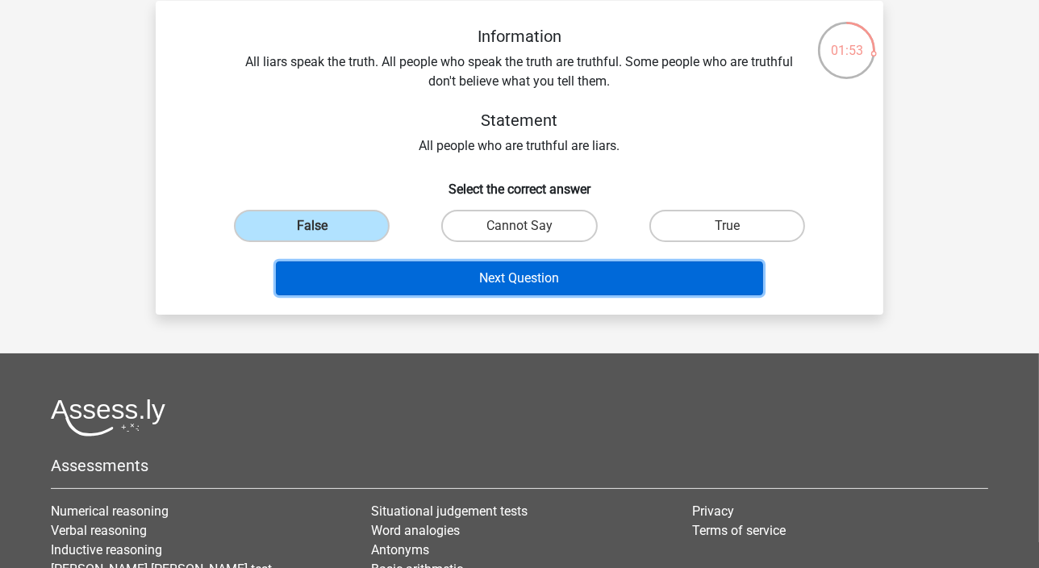
click at [442, 279] on button "Next Question" at bounding box center [520, 278] width 488 height 34
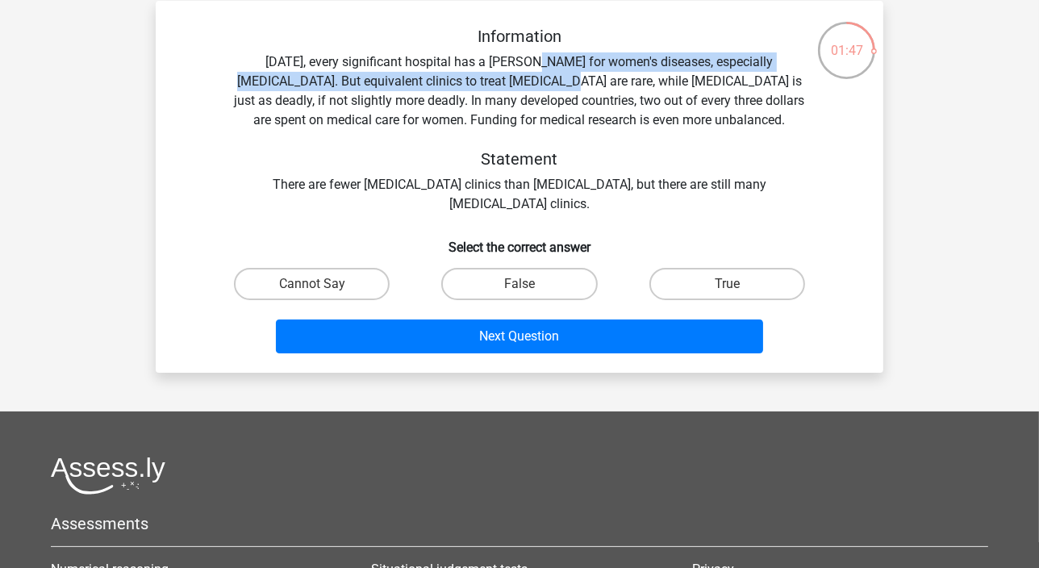
drag, startPoint x: 515, startPoint y: 65, endPoint x: 514, endPoint y: 84, distance: 19.4
click at [514, 84] on div "Information Today, every significant hospital has a ward for women's diseases, …" at bounding box center [520, 120] width 676 height 187
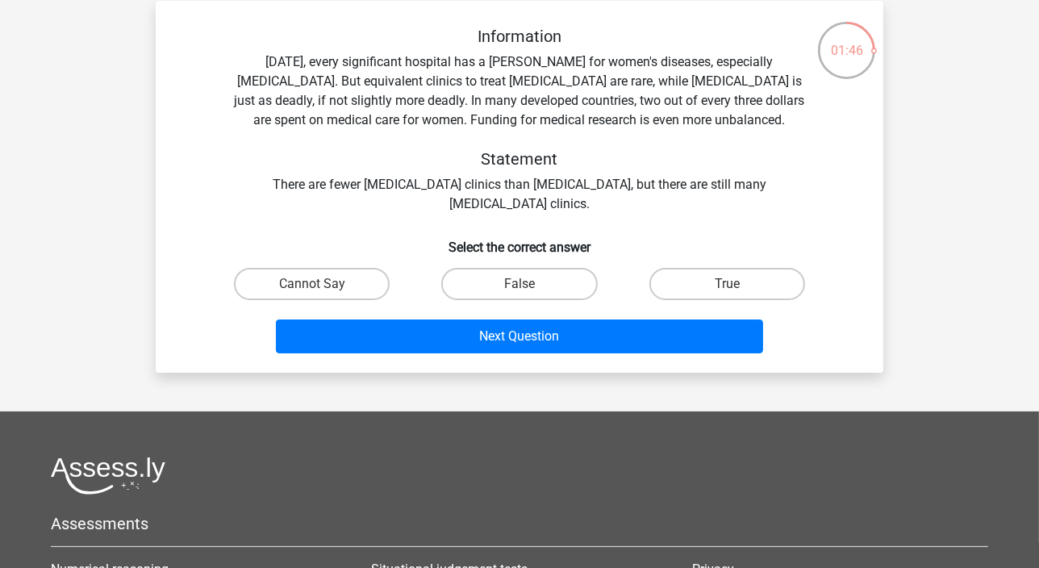
drag, startPoint x: 514, startPoint y: 84, endPoint x: 465, endPoint y: 107, distance: 54.5
click at [465, 107] on div "Information Today, every significant hospital has a ward for women's diseases, …" at bounding box center [520, 120] width 676 height 187
click at [707, 281] on label "True" at bounding box center [727, 284] width 156 height 32
click at [727, 284] on input "True" at bounding box center [732, 289] width 10 height 10
radio input "true"
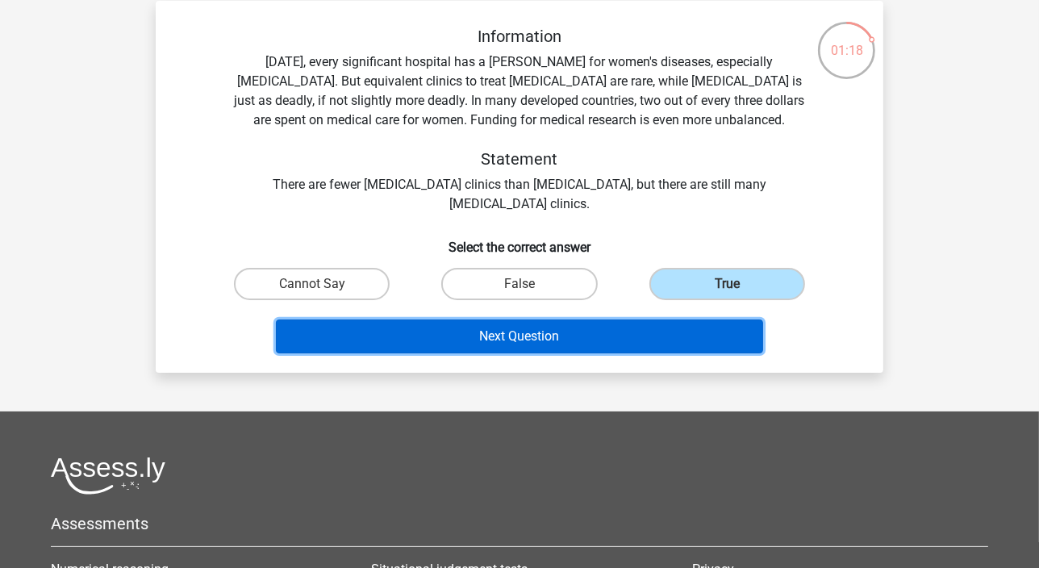
click at [601, 323] on button "Next Question" at bounding box center [520, 336] width 488 height 34
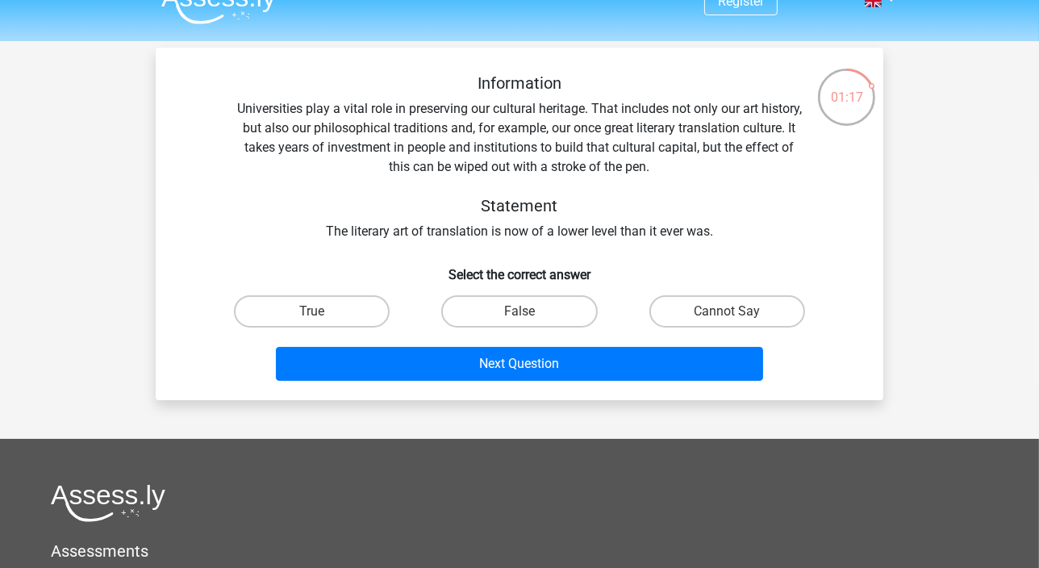
scroll to position [0, 0]
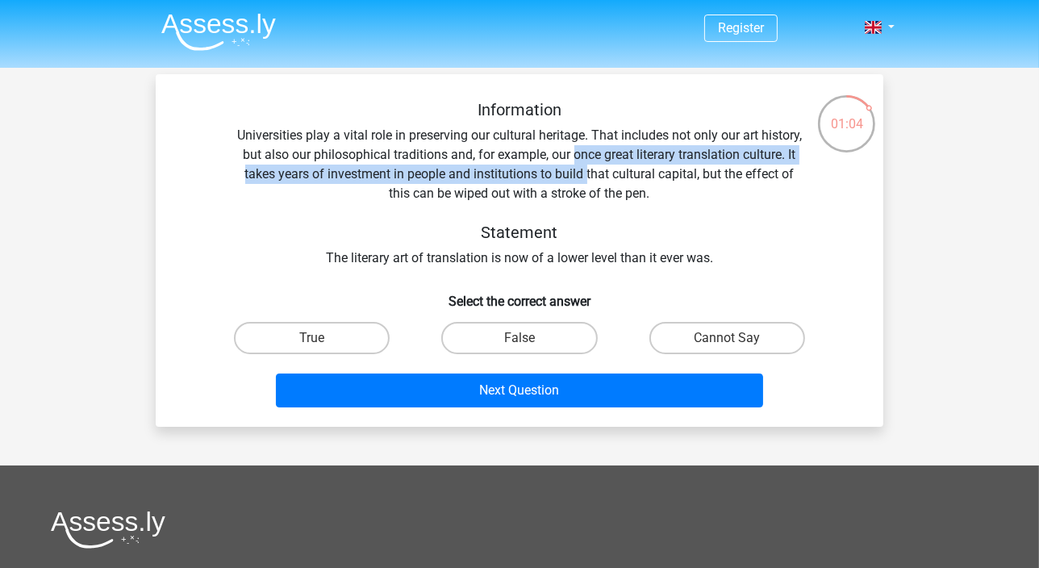
drag, startPoint x: 574, startPoint y: 151, endPoint x: 587, endPoint y: 174, distance: 27.1
click at [587, 174] on div "Information Universities play a vital role in preserving our cultural heritage.…" at bounding box center [520, 184] width 676 height 168
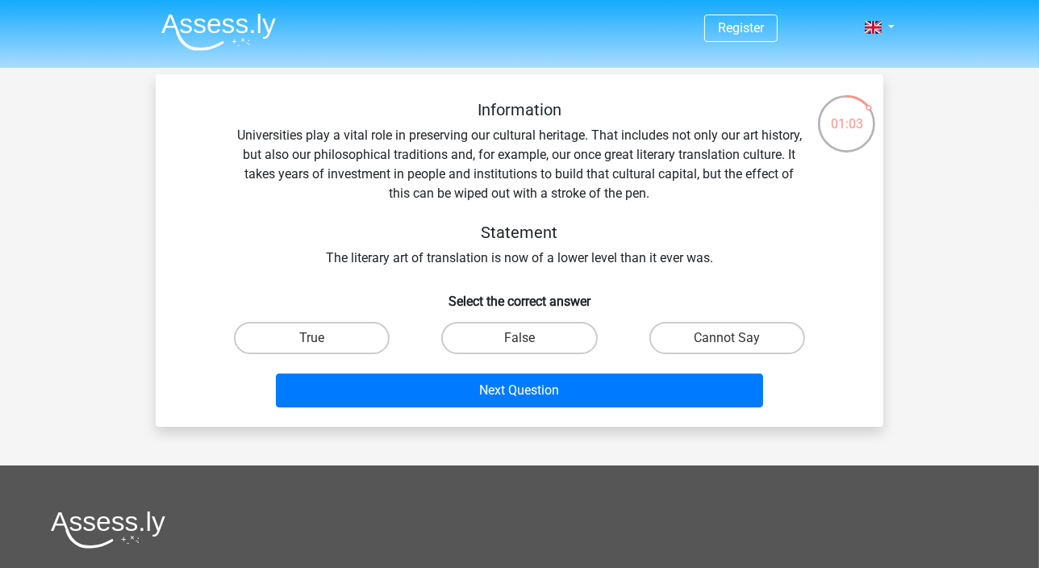
click at [399, 185] on div "Information Universities play a vital role in preserving our cultural heritage.…" at bounding box center [520, 184] width 676 height 168
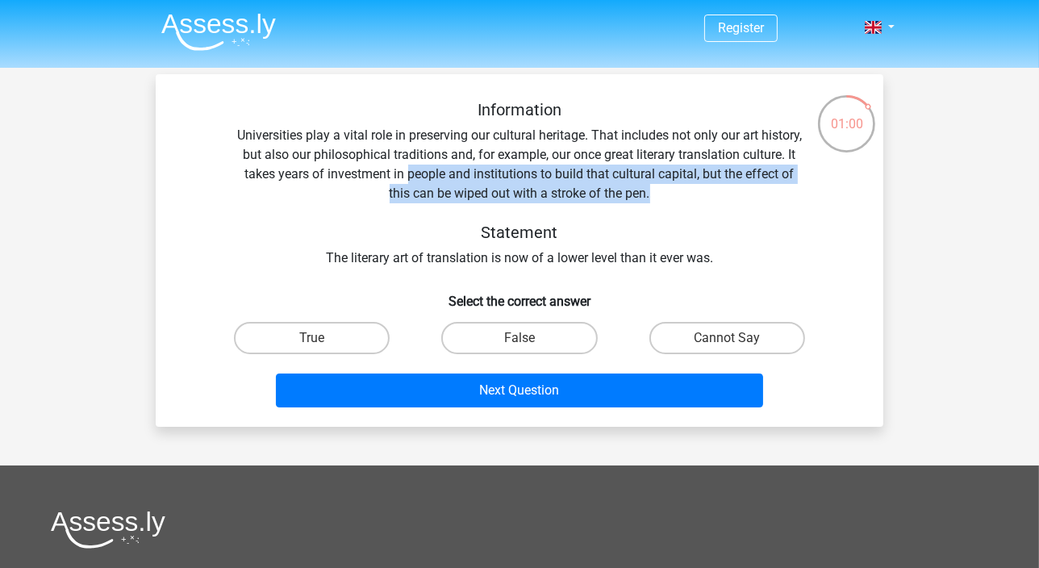
drag, startPoint x: 409, startPoint y: 182, endPoint x: 749, endPoint y: 190, distance: 340.5
click at [749, 190] on div "Information Universities play a vital role in preserving our cultural heritage.…" at bounding box center [520, 184] width 676 height 168
drag, startPoint x: 749, startPoint y: 190, endPoint x: 710, endPoint y: 181, distance: 40.7
click at [710, 181] on div "Information Universities play a vital role in preserving our cultural heritage.…" at bounding box center [520, 184] width 676 height 168
drag, startPoint x: 702, startPoint y: 169, endPoint x: 701, endPoint y: 195, distance: 25.8
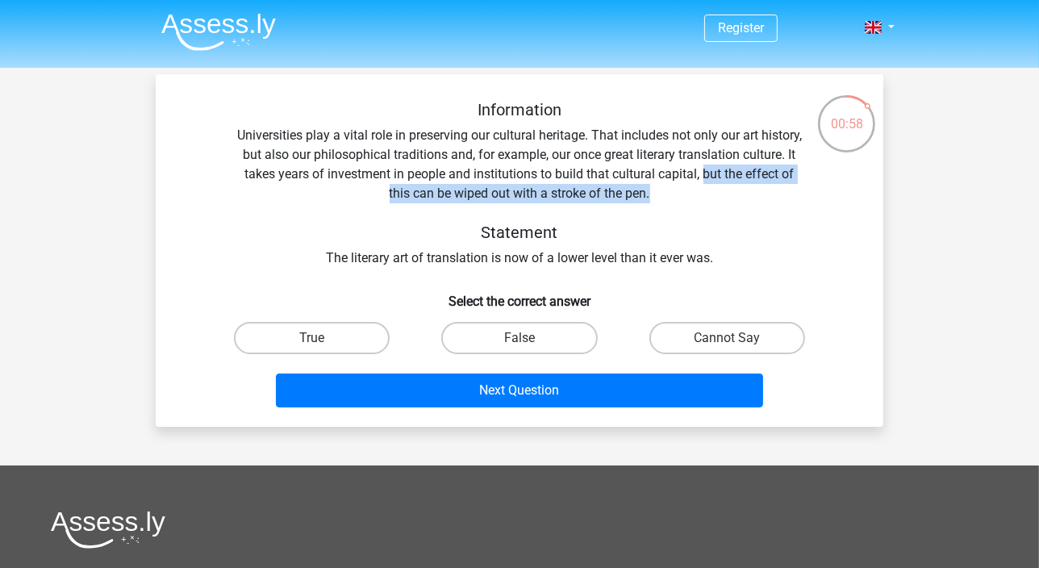
click at [701, 195] on div "Information Universities play a vital role in preserving our cultural heritage.…" at bounding box center [520, 184] width 676 height 168
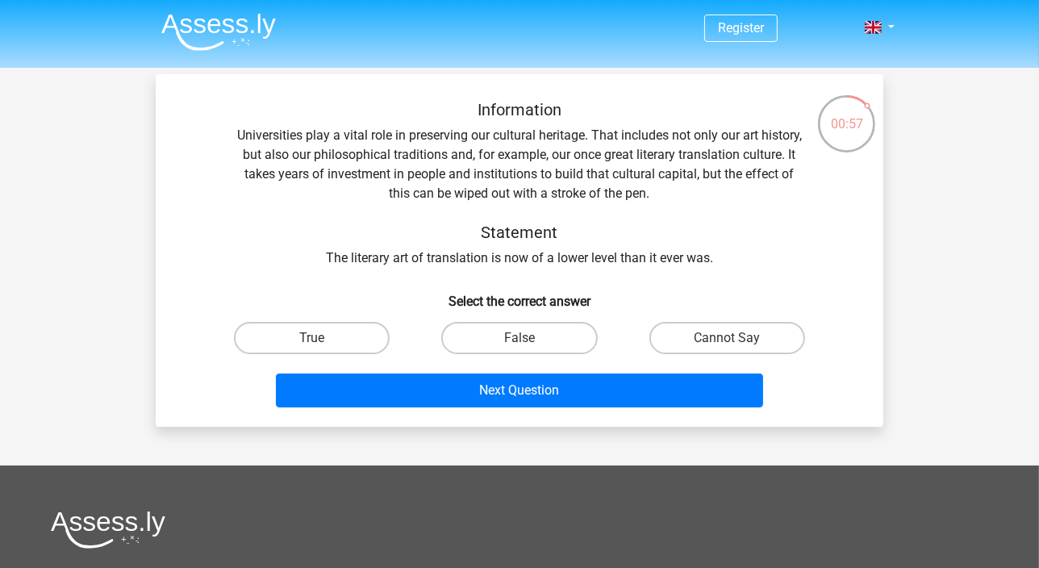
drag, startPoint x: 701, startPoint y: 195, endPoint x: 596, endPoint y: 169, distance: 108.0
click at [596, 169] on div "Information Universities play a vital role in preserving our cultural heritage.…" at bounding box center [520, 184] width 676 height 168
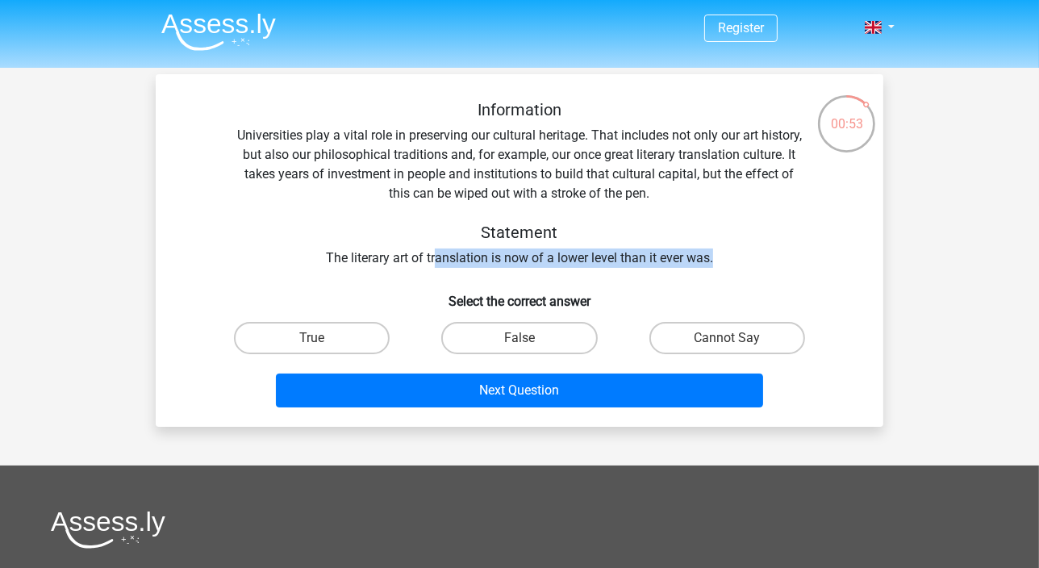
drag, startPoint x: 436, startPoint y: 261, endPoint x: 749, endPoint y: 266, distance: 313.0
click at [749, 266] on div "Information Universities play a vital role in preserving our cultural heritage.…" at bounding box center [520, 184] width 676 height 168
drag, startPoint x: 749, startPoint y: 266, endPoint x: 674, endPoint y: 265, distance: 74.2
click at [674, 265] on div "Information Universities play a vital role in preserving our cultural heritage.…" at bounding box center [520, 184] width 676 height 168
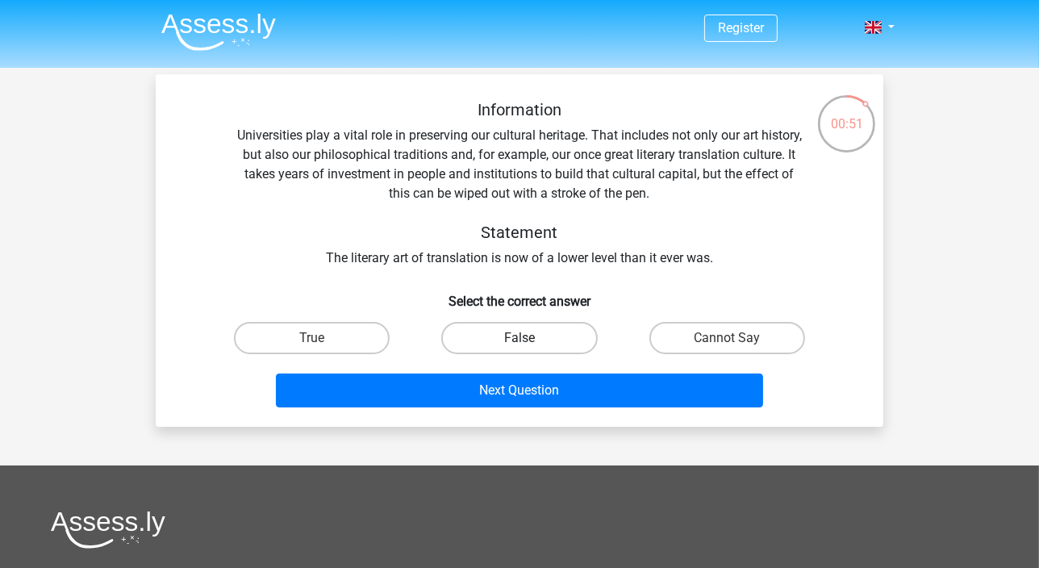
click at [547, 346] on label "False" at bounding box center [519, 338] width 156 height 32
click at [530, 346] on input "False" at bounding box center [525, 343] width 10 height 10
radio input "true"
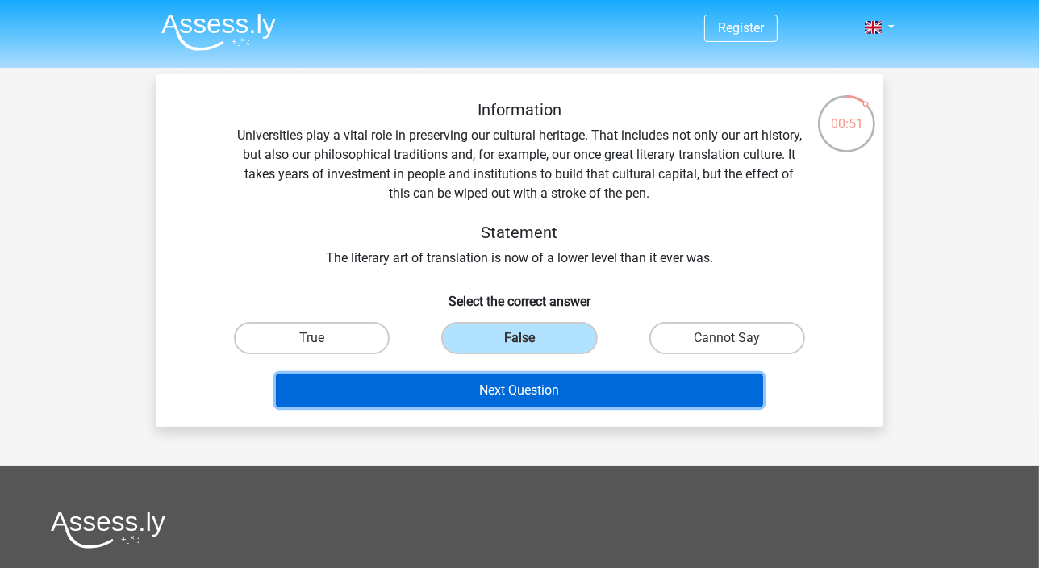
click at [530, 379] on button "Next Question" at bounding box center [520, 391] width 488 height 34
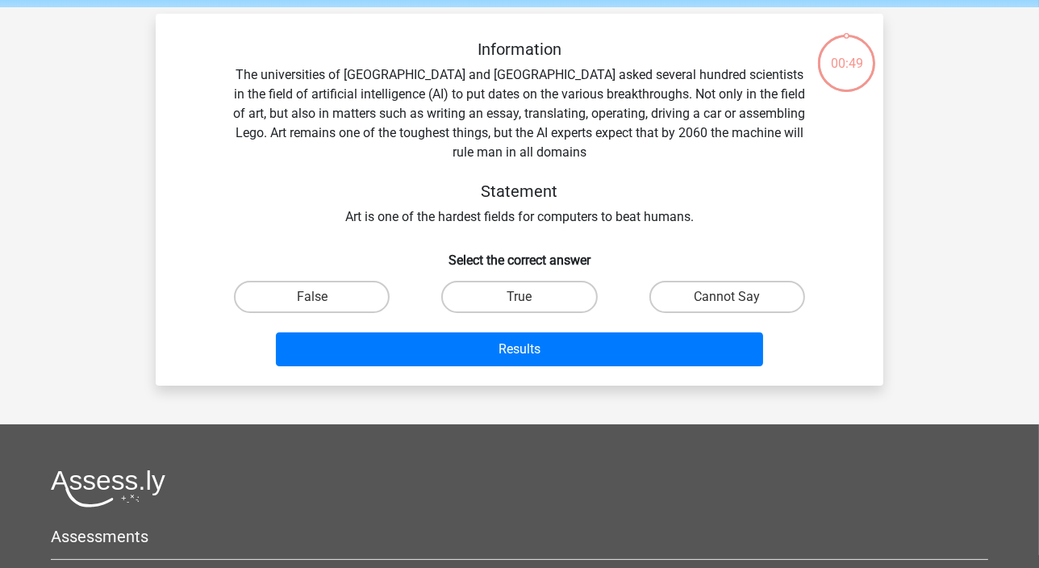
scroll to position [73, 0]
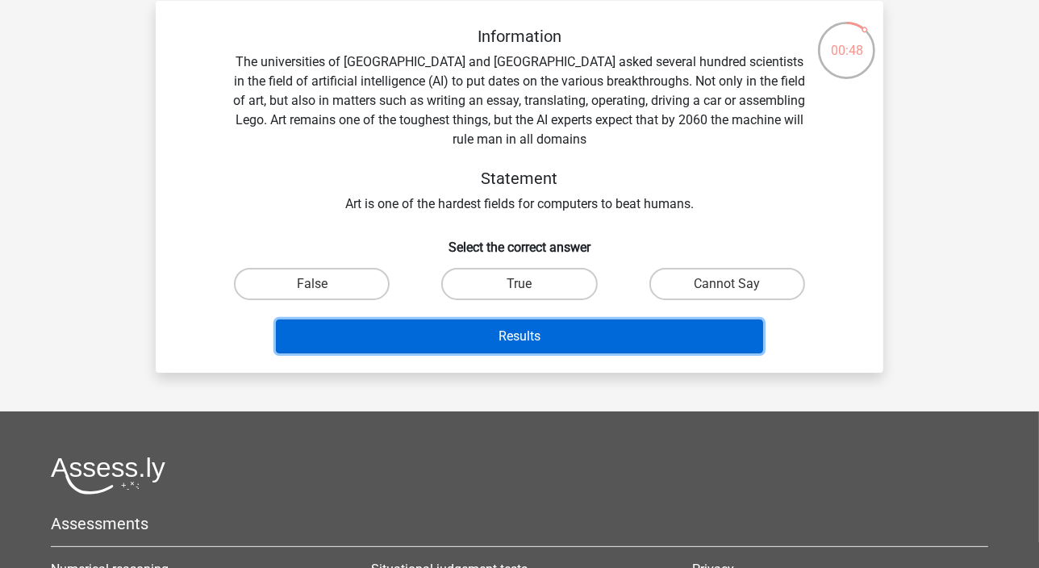
click at [553, 344] on button "Results" at bounding box center [520, 336] width 488 height 34
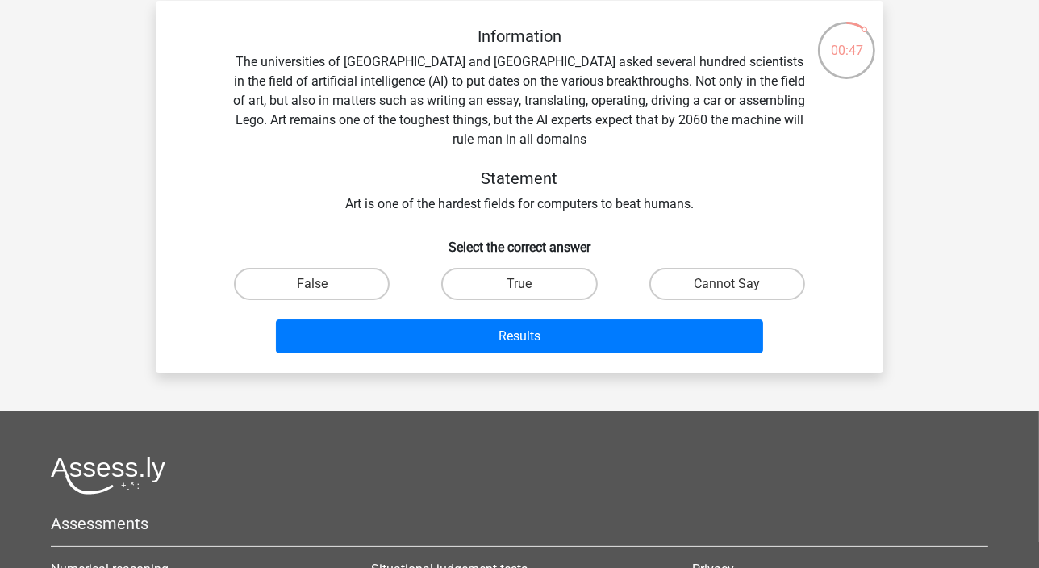
click at [587, 171] on h5 "Statement" at bounding box center [519, 178] width 573 height 19
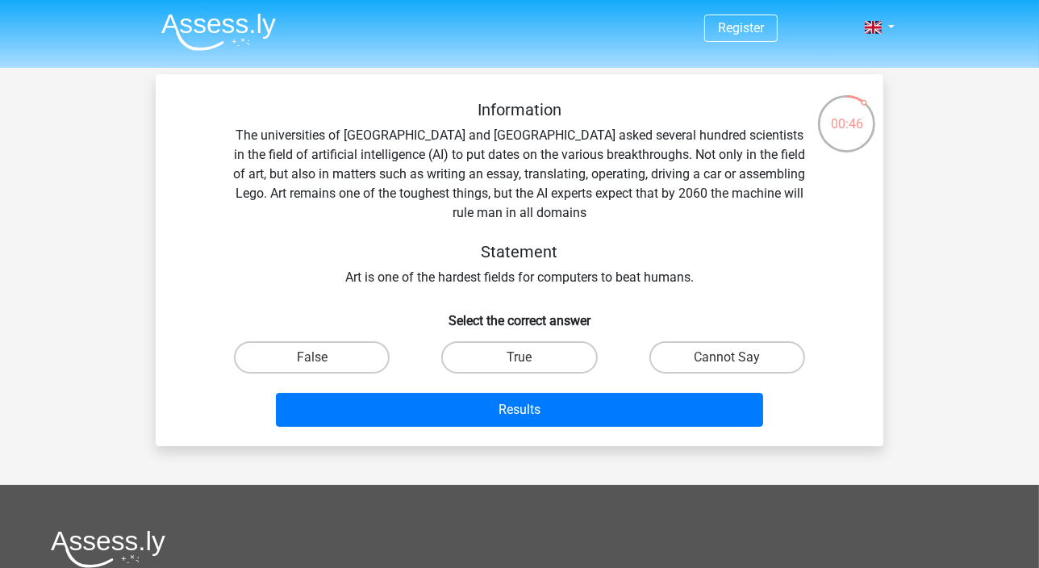
scroll to position [0, 0]
click at [477, 357] on label "True" at bounding box center [519, 357] width 156 height 32
click at [520, 357] on input "True" at bounding box center [525, 362] width 10 height 10
radio input "true"
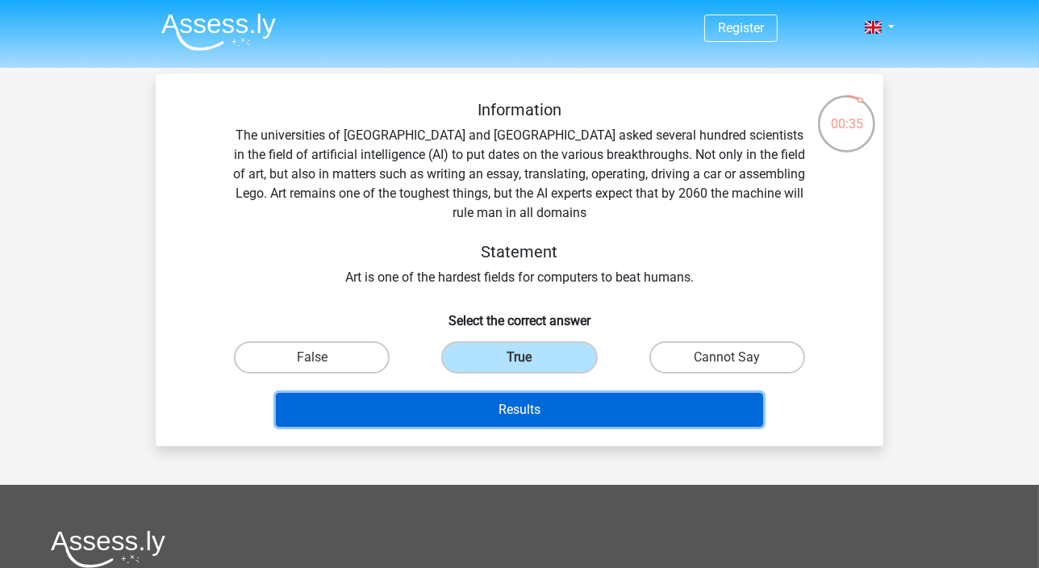
click at [460, 405] on button "Results" at bounding box center [520, 410] width 488 height 34
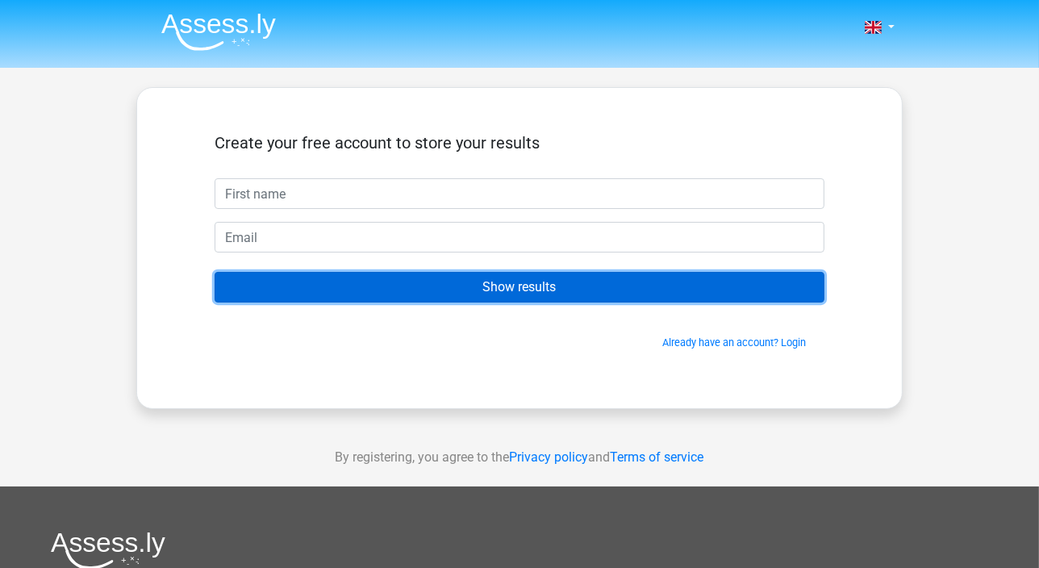
click at [462, 291] on input "Show results" at bounding box center [520, 287] width 610 height 31
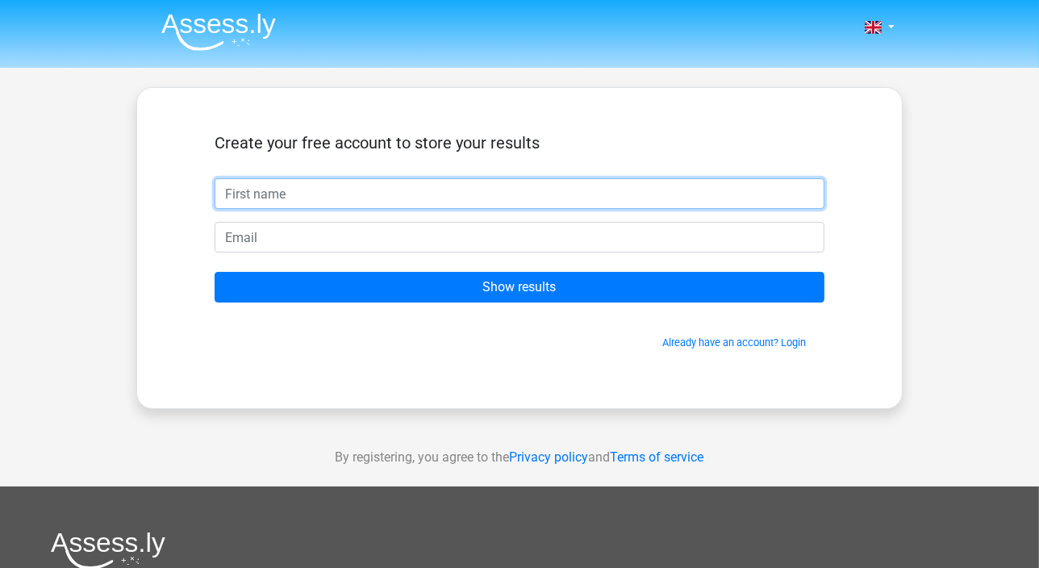
click at [299, 198] on input "text" at bounding box center [520, 193] width 610 height 31
type input "v"
type input "vira"
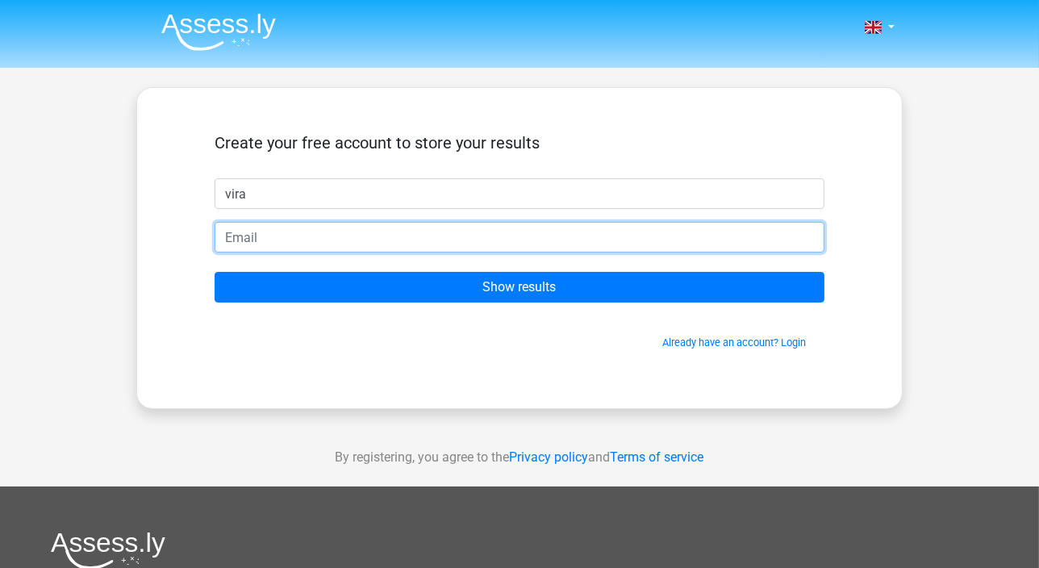
click at [282, 240] on input "email" at bounding box center [520, 237] width 610 height 31
type input "Vira.Tolmachova@welfare.ie"
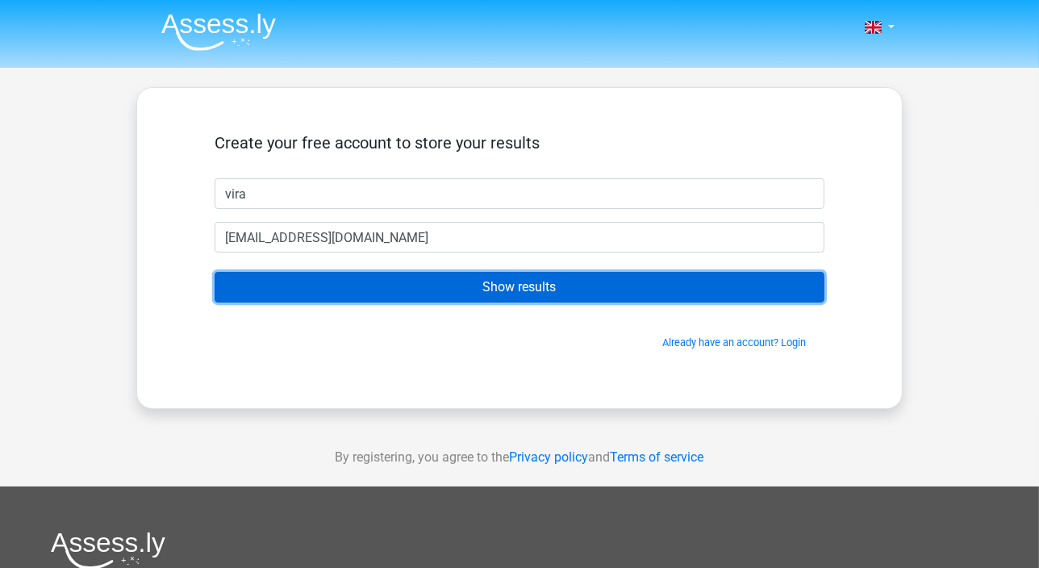
click at [303, 290] on input "Show results" at bounding box center [520, 287] width 610 height 31
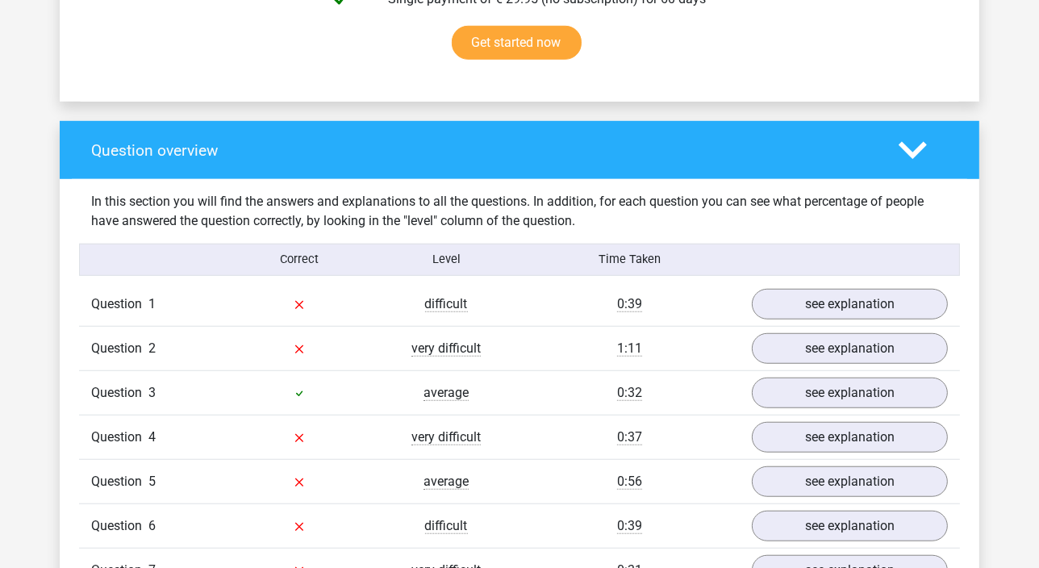
scroll to position [1100, 0]
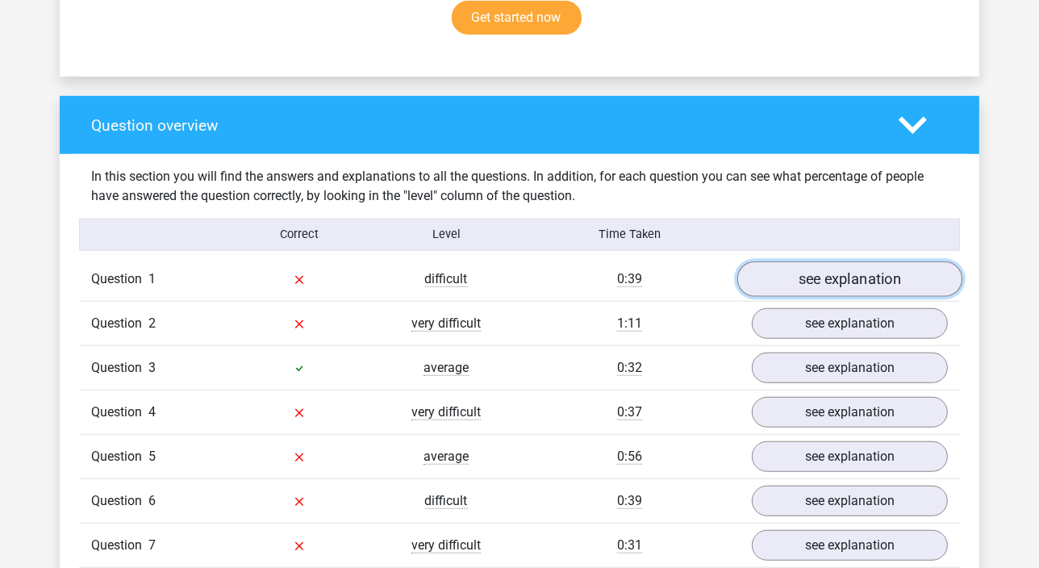
click at [795, 276] on link "see explanation" at bounding box center [849, 278] width 225 height 35
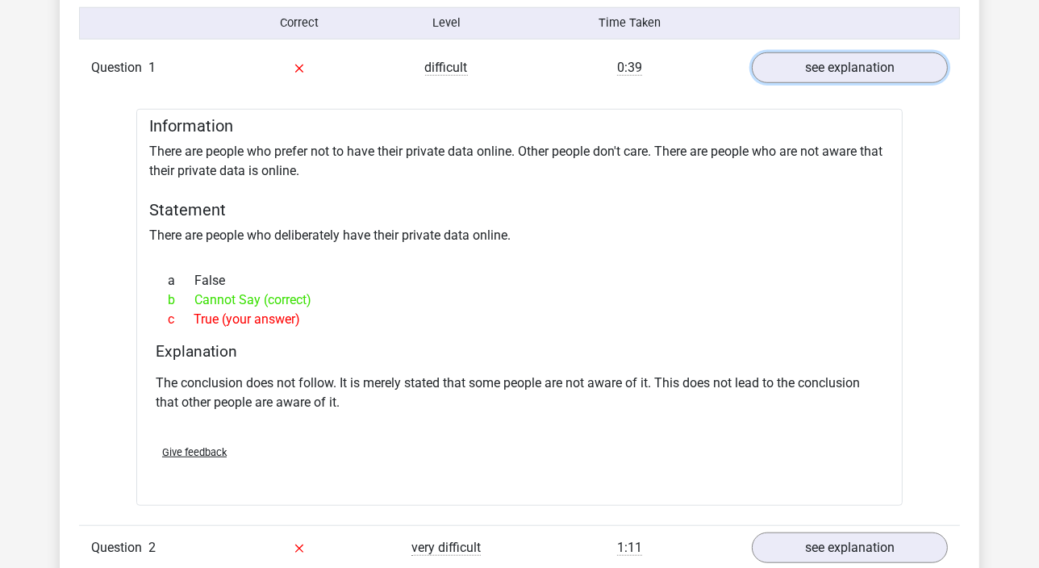
scroll to position [1320, 0]
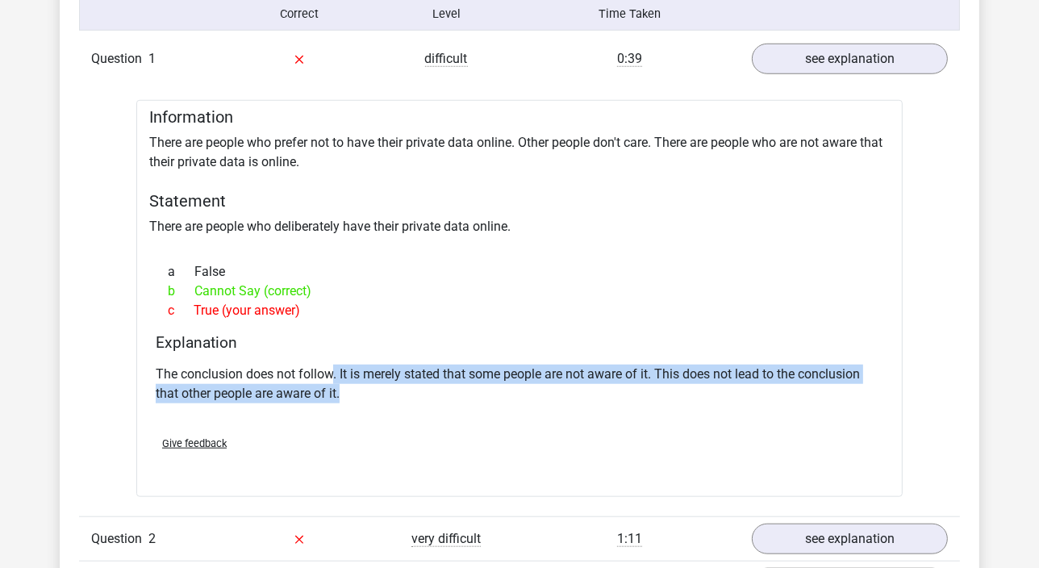
drag, startPoint x: 332, startPoint y: 375, endPoint x: 864, endPoint y: 386, distance: 531.7
click at [864, 386] on p "The conclusion does not follow. It is merely stated that some people are not aw…" at bounding box center [520, 384] width 728 height 39
click at [659, 388] on p "The conclusion does not follow. It is merely stated that some people are not aw…" at bounding box center [520, 384] width 728 height 39
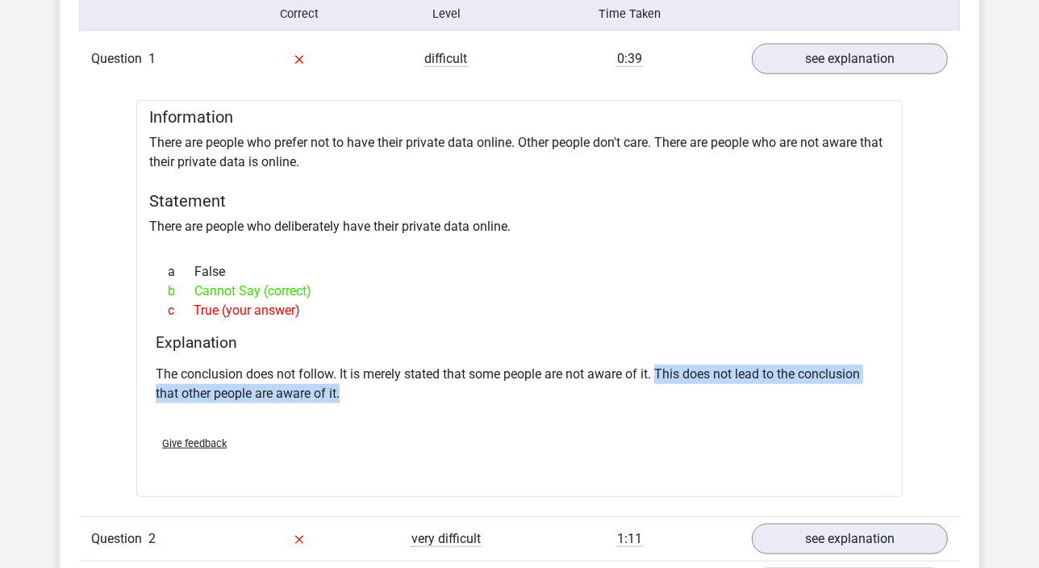
drag, startPoint x: 657, startPoint y: 363, endPoint x: 655, endPoint y: 394, distance: 30.7
click at [655, 394] on p "The conclusion does not follow. It is merely stated that some people are not aw…" at bounding box center [520, 384] width 728 height 39
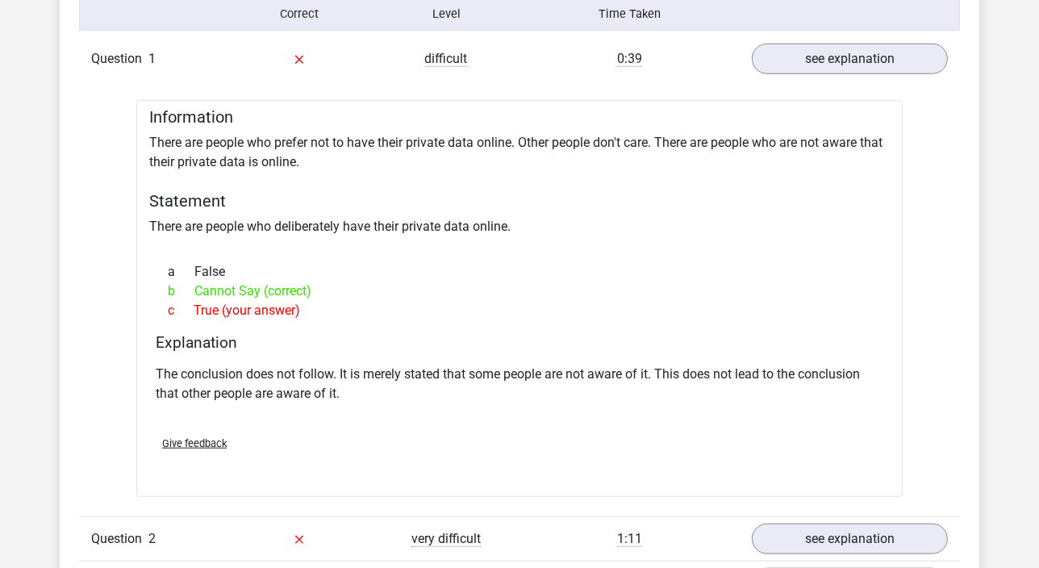
click at [392, 380] on p "The conclusion does not follow. It is merely stated that some people are not aw…" at bounding box center [520, 384] width 728 height 39
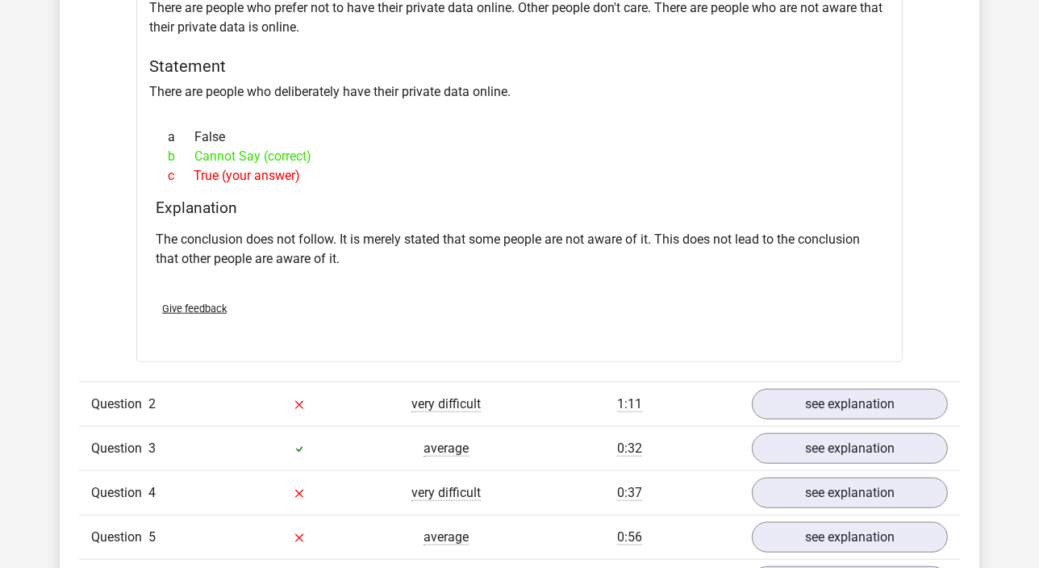
scroll to position [1540, 0]
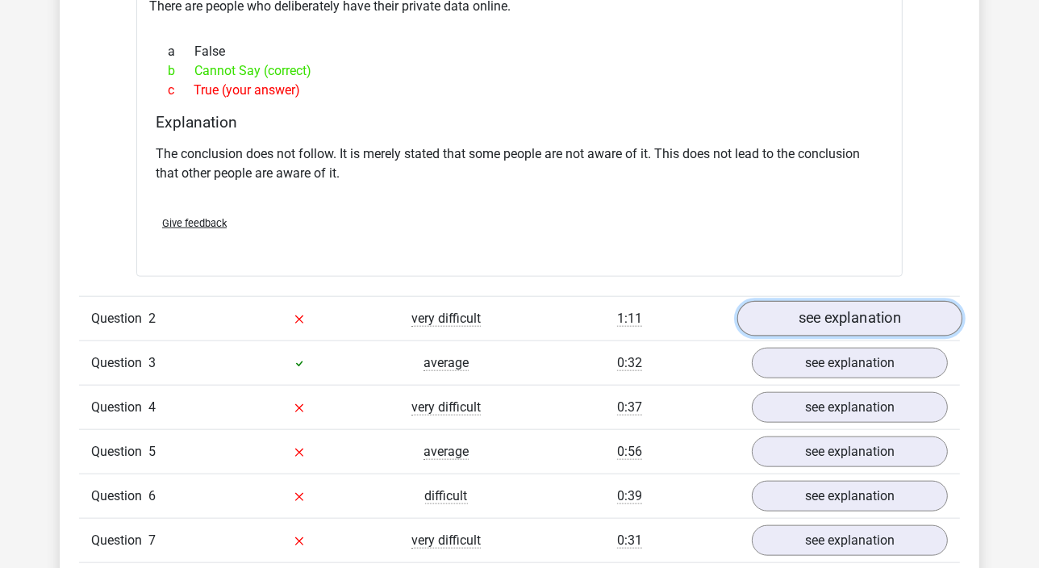
click at [814, 319] on link "see explanation" at bounding box center [849, 318] width 225 height 35
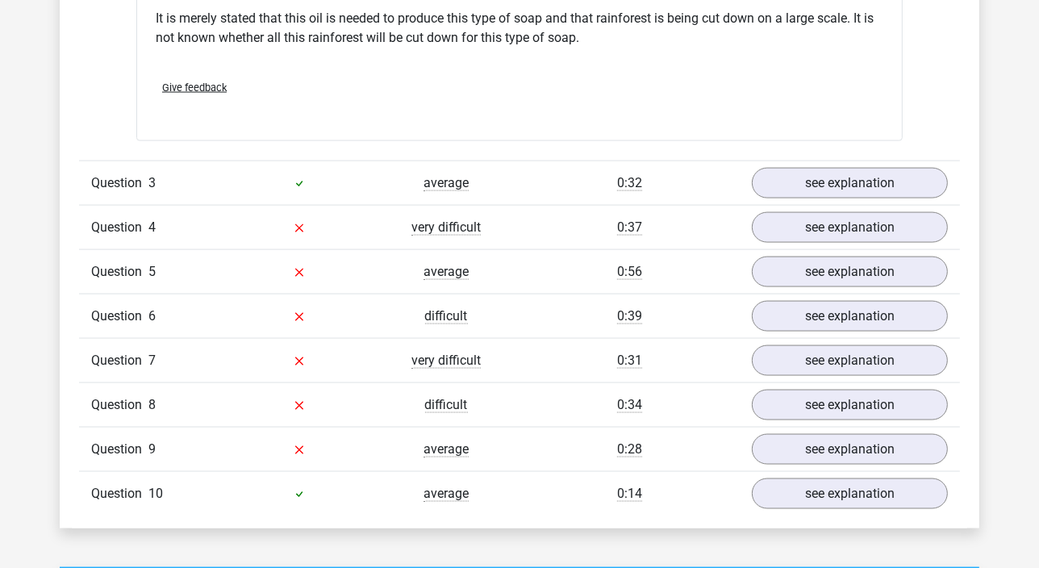
scroll to position [2200, 0]
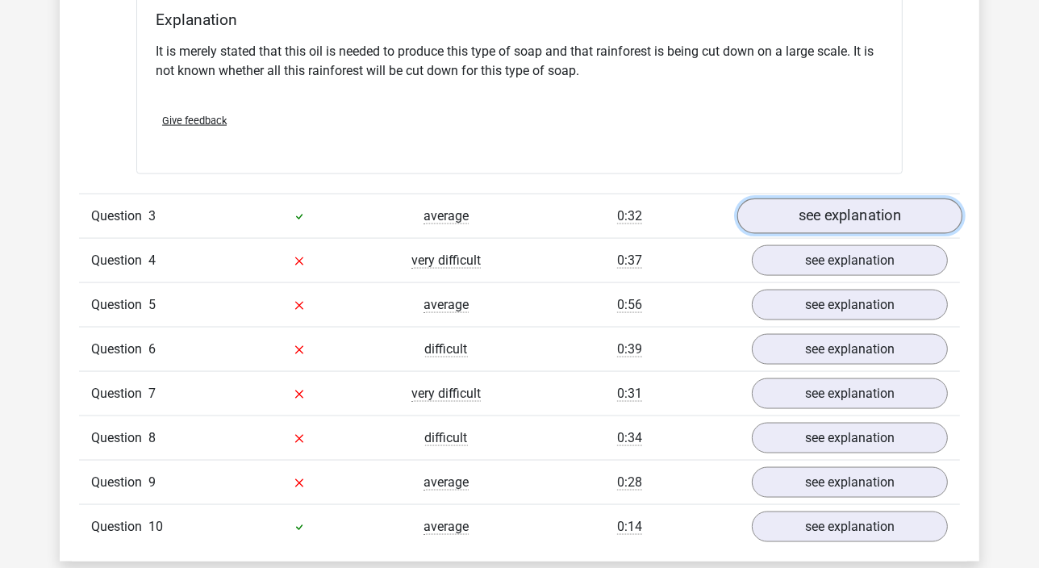
click at [818, 229] on link "see explanation" at bounding box center [849, 216] width 225 height 35
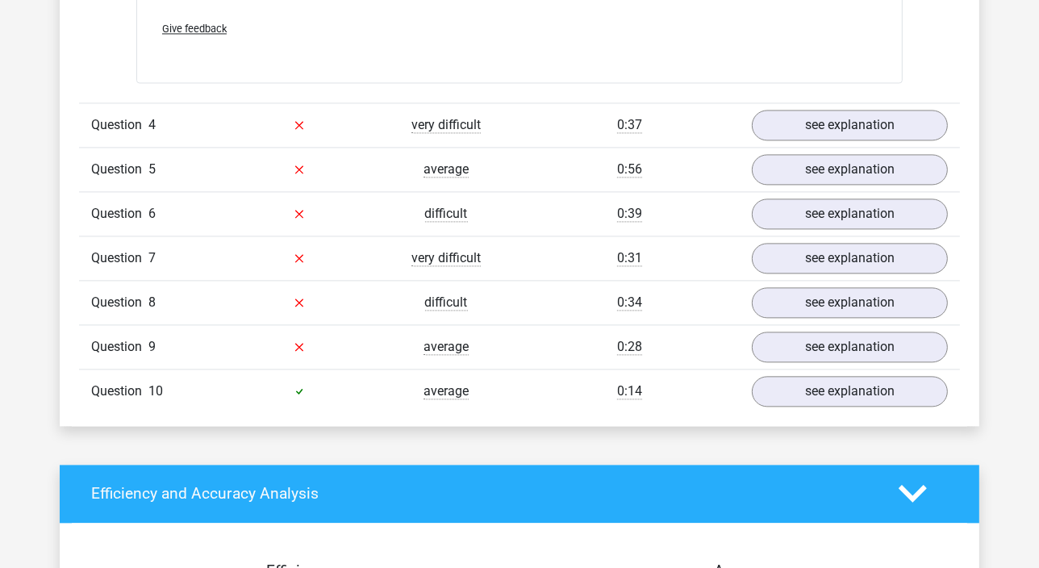
scroll to position [3227, 0]
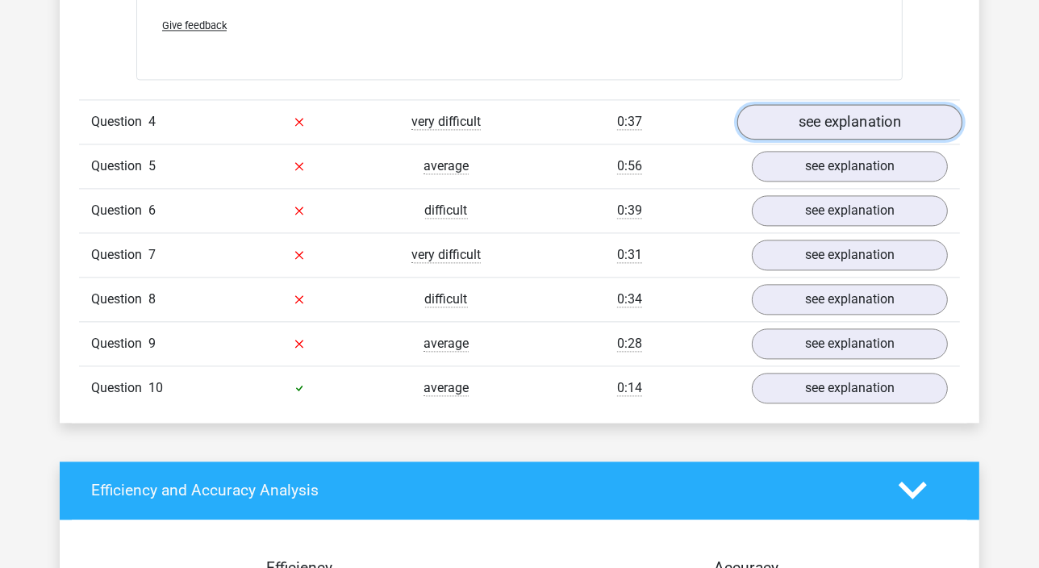
click at [770, 120] on link "see explanation" at bounding box center [849, 121] width 225 height 35
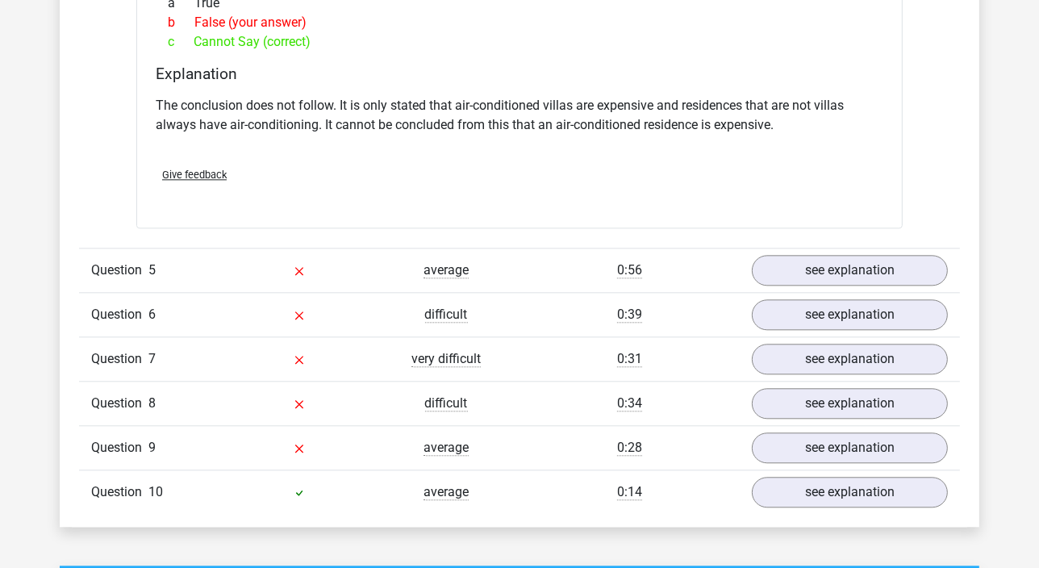
scroll to position [3593, 0]
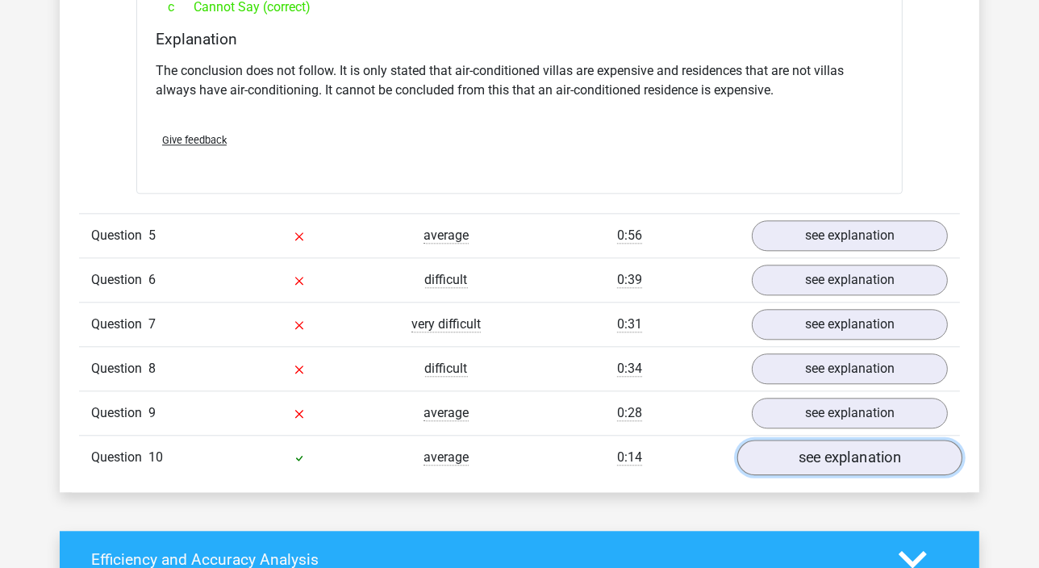
drag, startPoint x: 822, startPoint y: 444, endPoint x: 790, endPoint y: 444, distance: 32.3
click at [822, 444] on link "see explanation" at bounding box center [849, 457] width 225 height 35
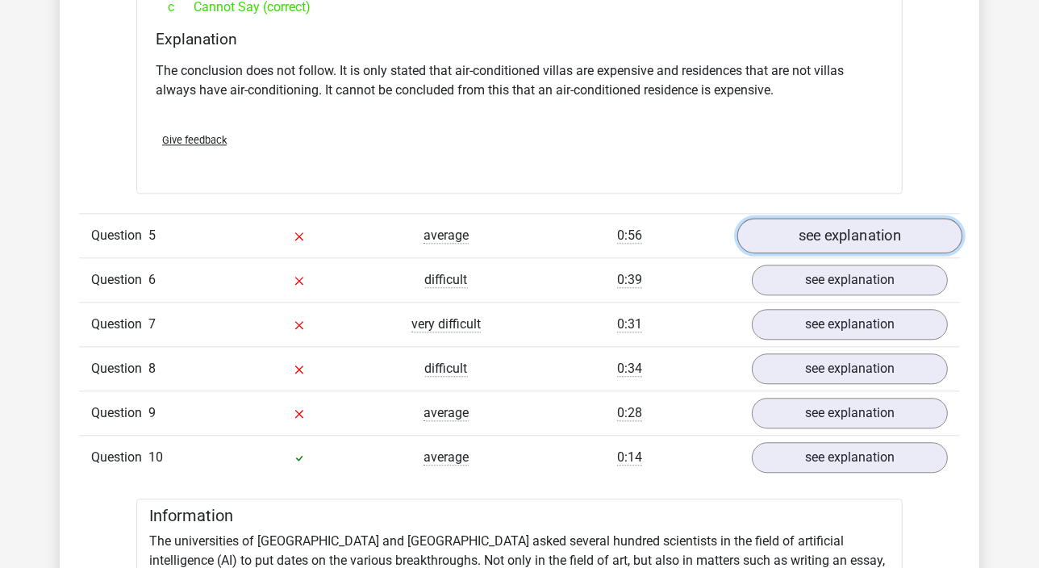
click at [801, 235] on link "see explanation" at bounding box center [849, 235] width 225 height 35
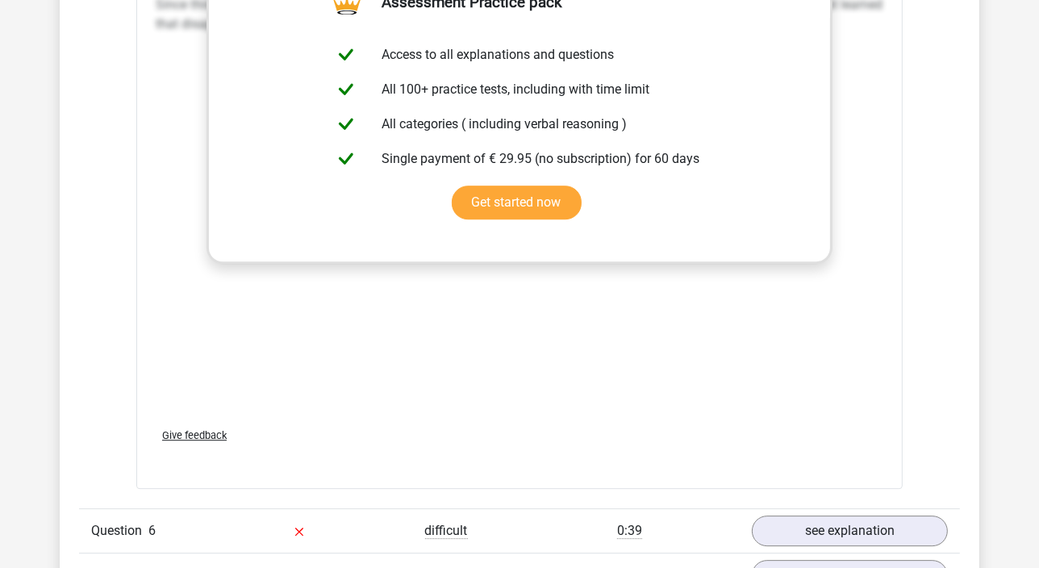
scroll to position [4693, 0]
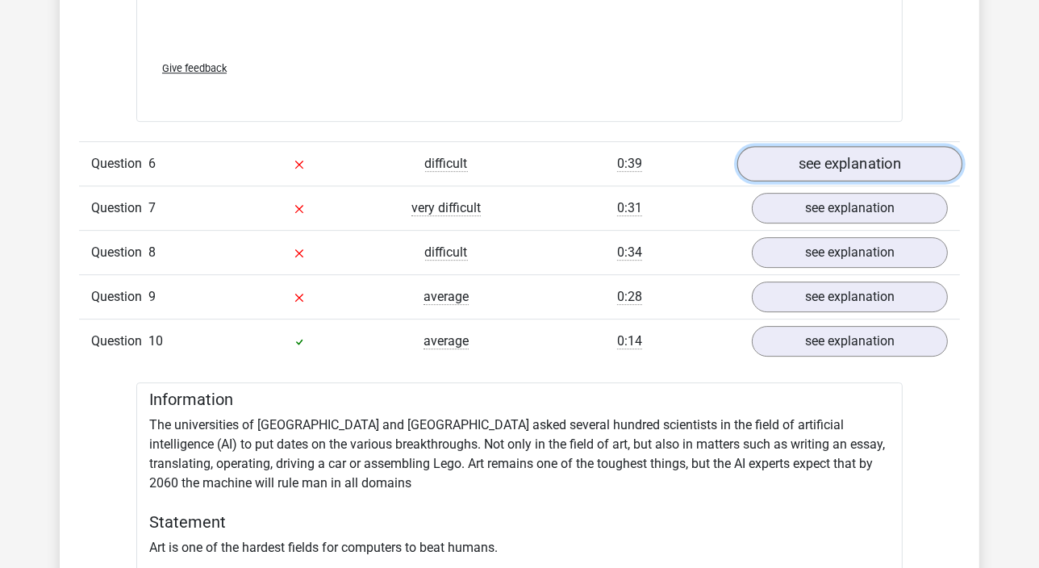
click at [808, 156] on link "see explanation" at bounding box center [849, 163] width 225 height 35
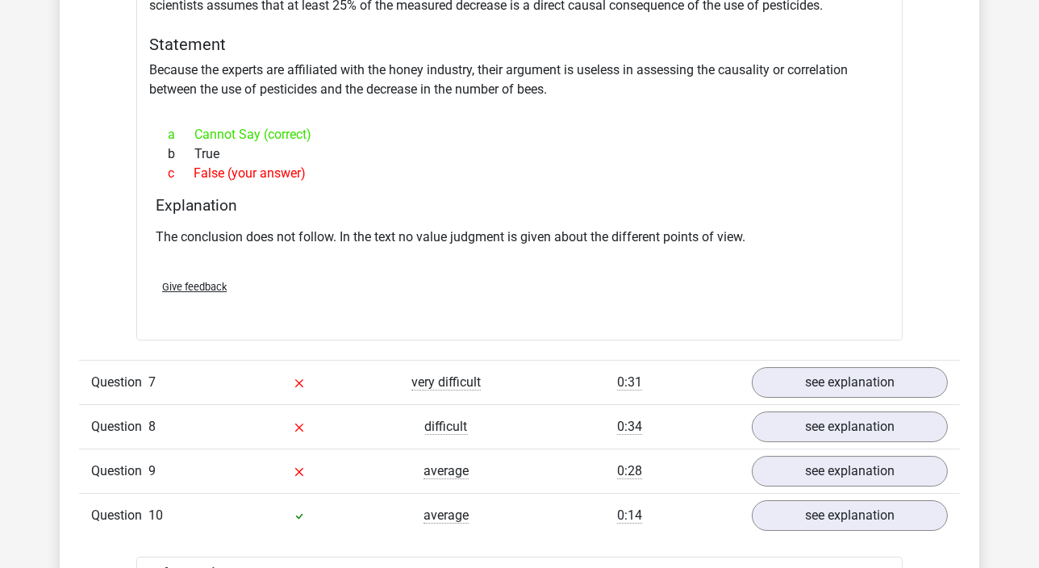
scroll to position [5060, 0]
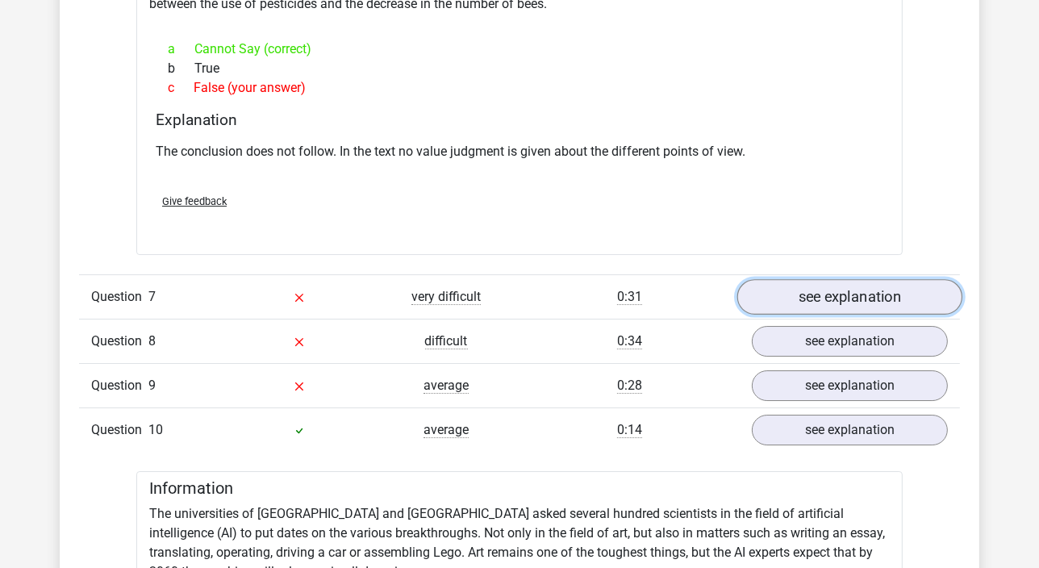
click at [828, 280] on link "see explanation" at bounding box center [849, 296] width 225 height 35
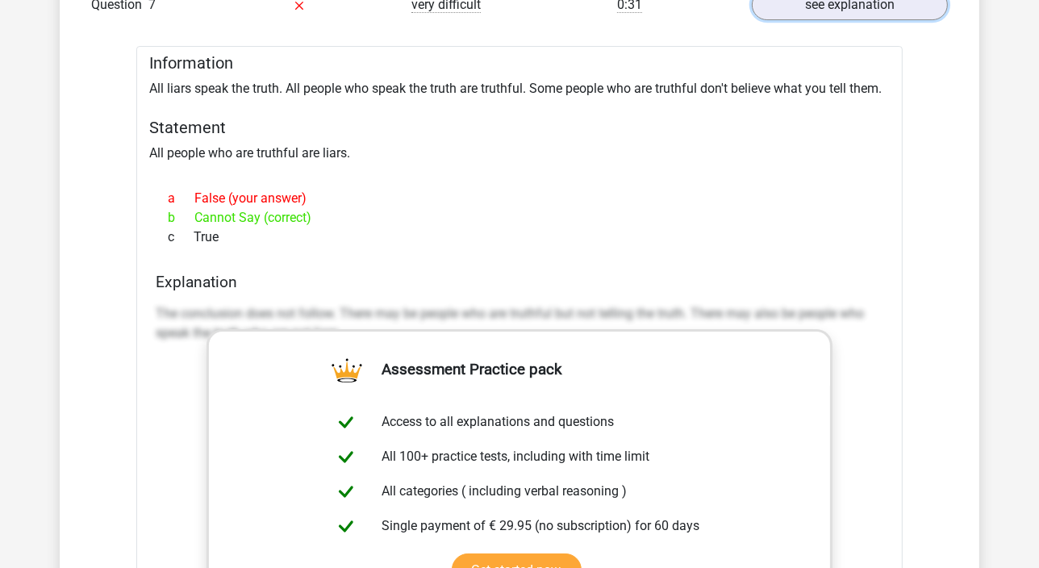
scroll to position [5500, 0]
